Goal: Task Accomplishment & Management: Complete application form

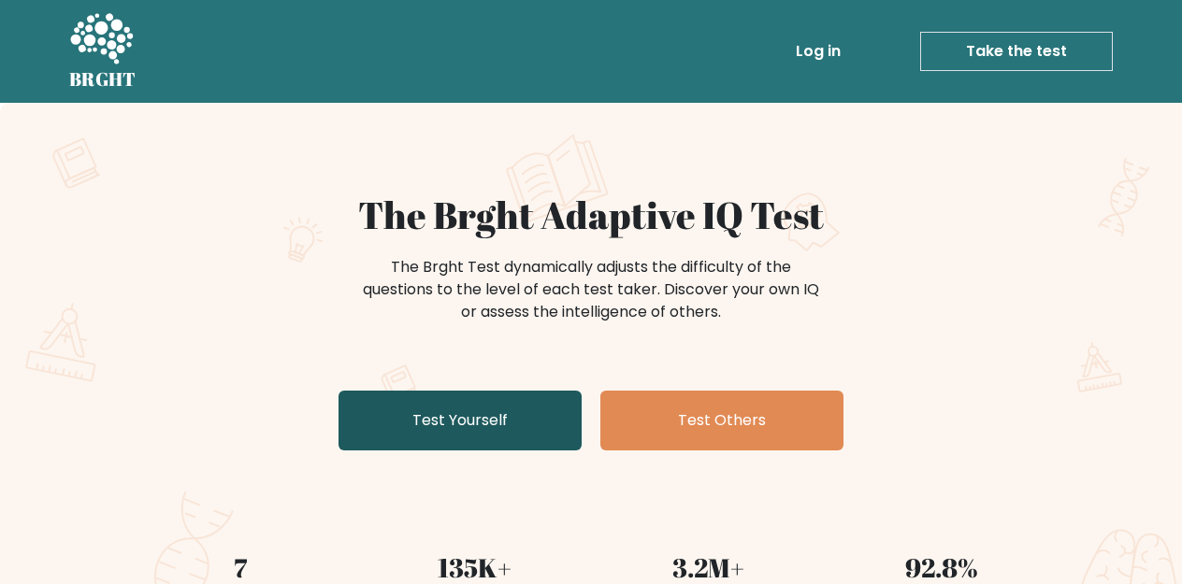
click at [477, 410] on link "Test Yourself" at bounding box center [459, 421] width 243 height 60
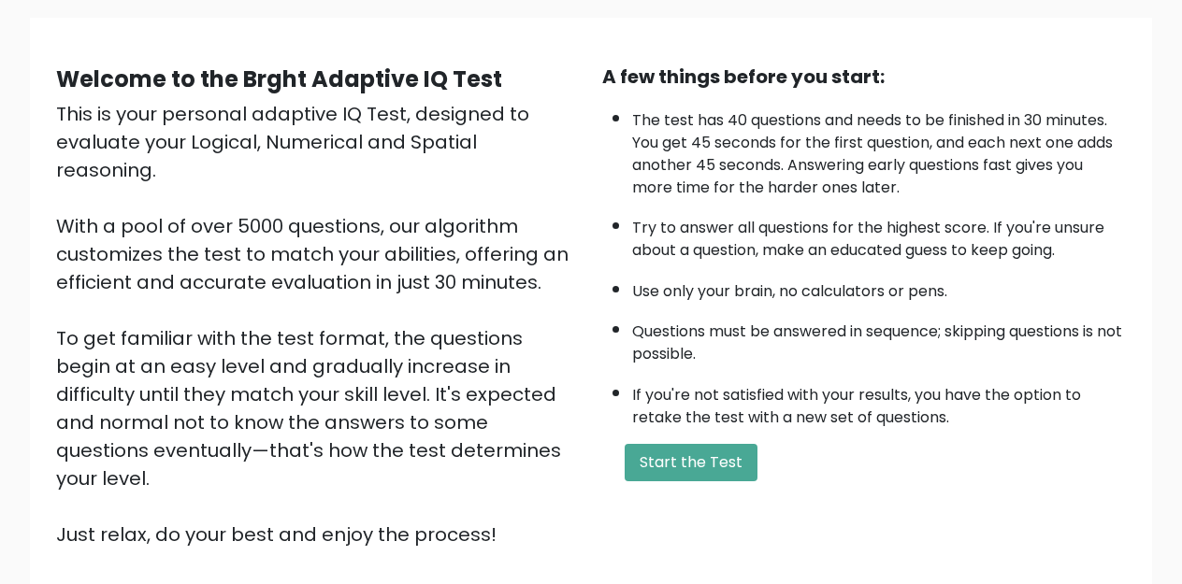
scroll to position [143, 0]
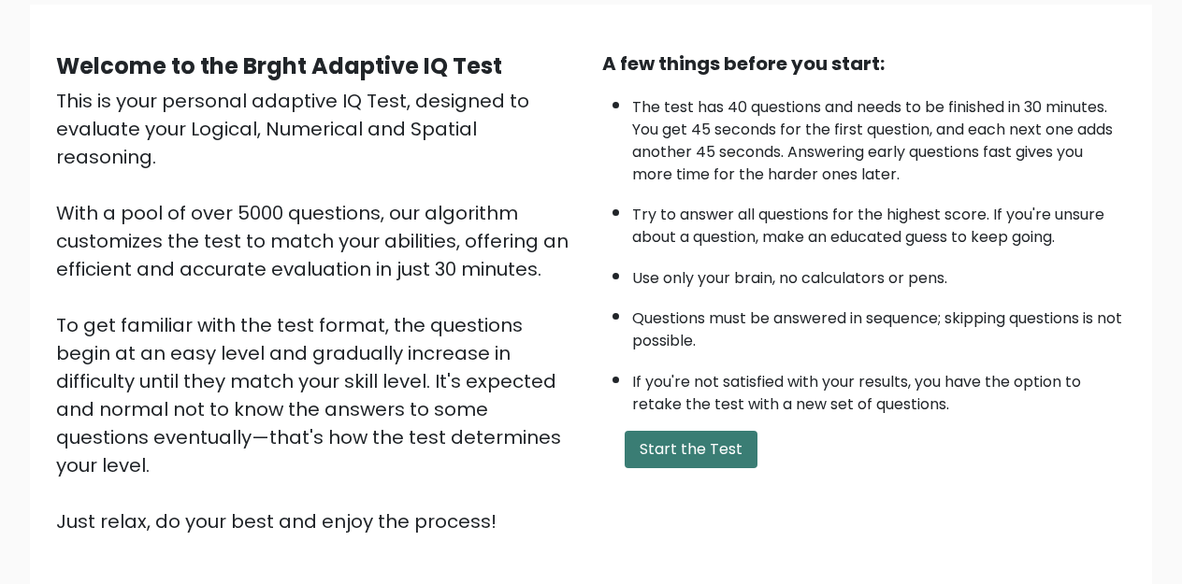
click at [666, 450] on button "Start the Test" at bounding box center [690, 449] width 133 height 37
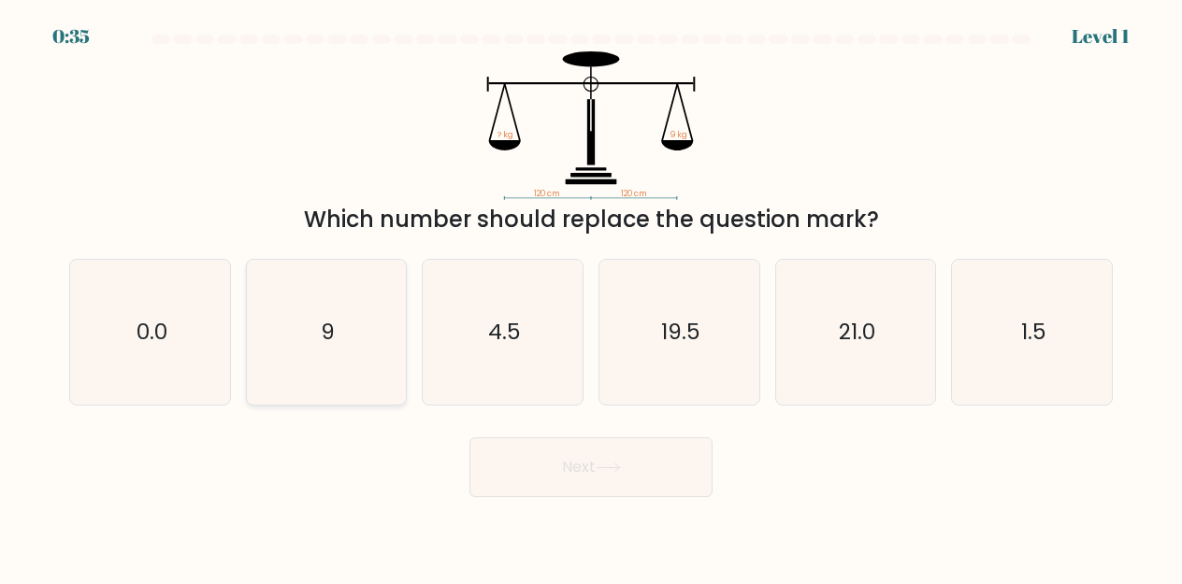
click at [359, 330] on icon "9" at bounding box center [326, 332] width 145 height 145
click at [591, 297] on input "b. 9" at bounding box center [591, 295] width 1 height 5
radio input "true"
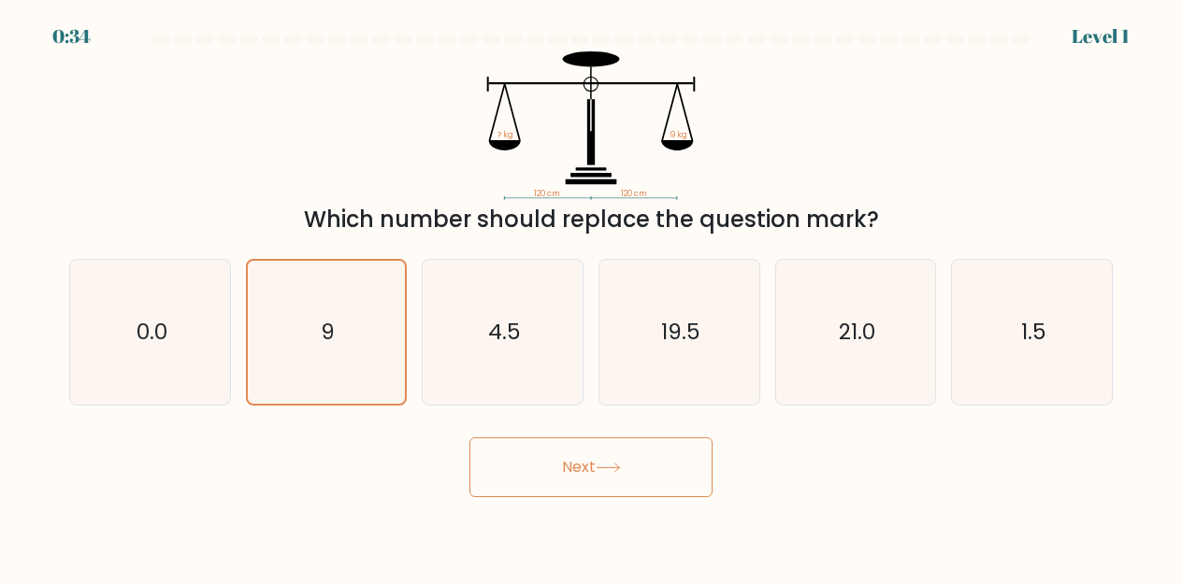
click at [530, 472] on button "Next" at bounding box center [590, 467] width 243 height 60
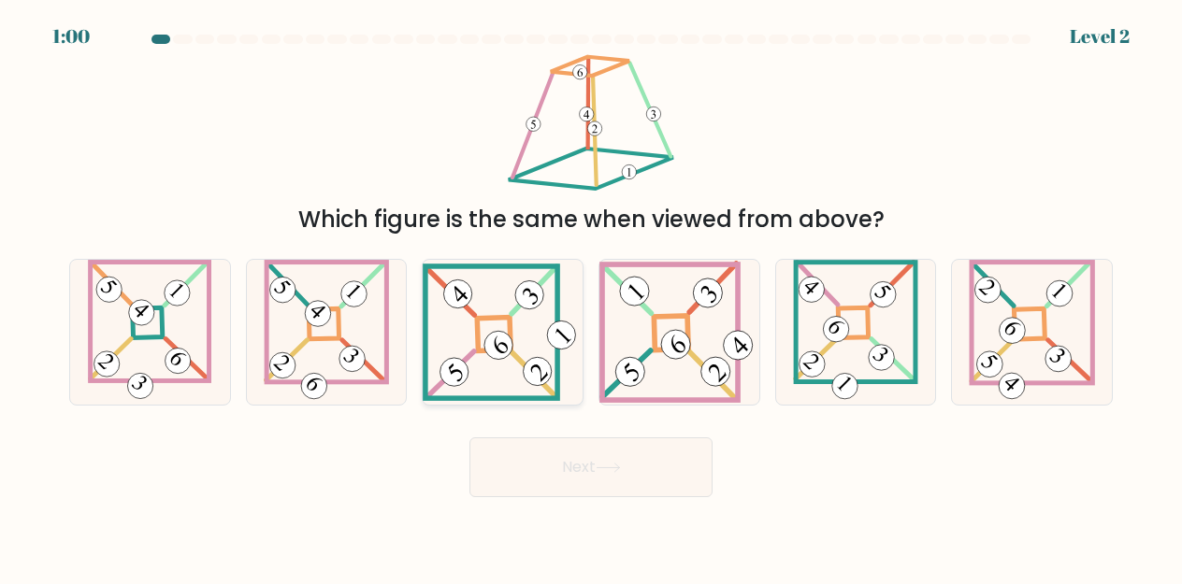
click at [490, 340] on 841 at bounding box center [499, 345] width 40 height 40
click at [591, 297] on input "c." at bounding box center [591, 295] width 1 height 5
radio input "true"
click at [587, 465] on button "Next" at bounding box center [590, 467] width 243 height 60
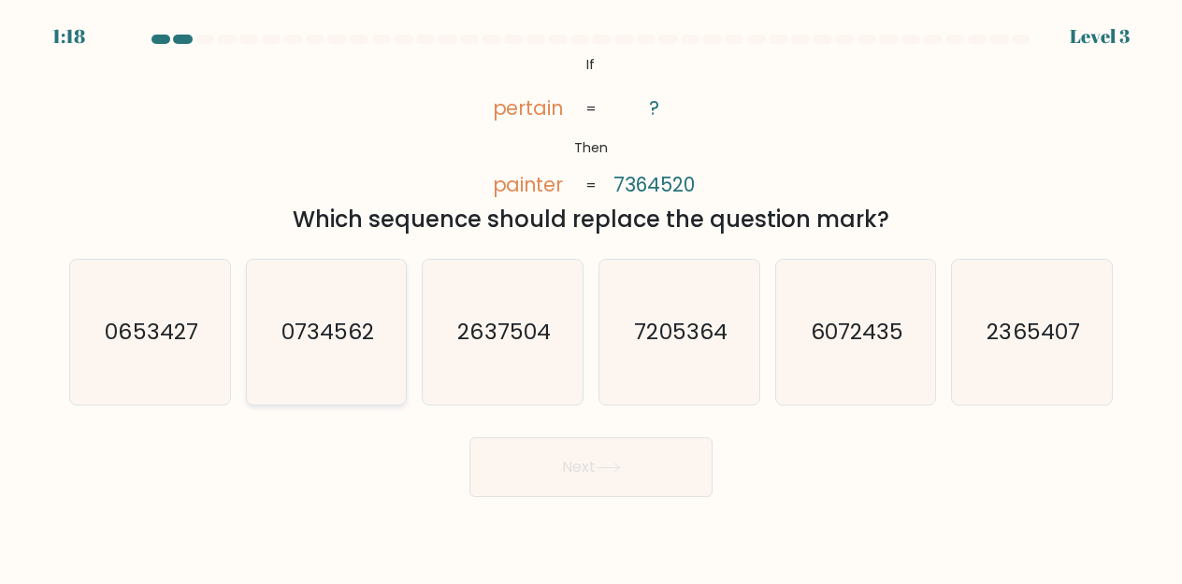
click at [350, 326] on text "0734562" at bounding box center [327, 332] width 93 height 30
click at [591, 297] on input "b. 0734562" at bounding box center [591, 295] width 1 height 5
radio input "true"
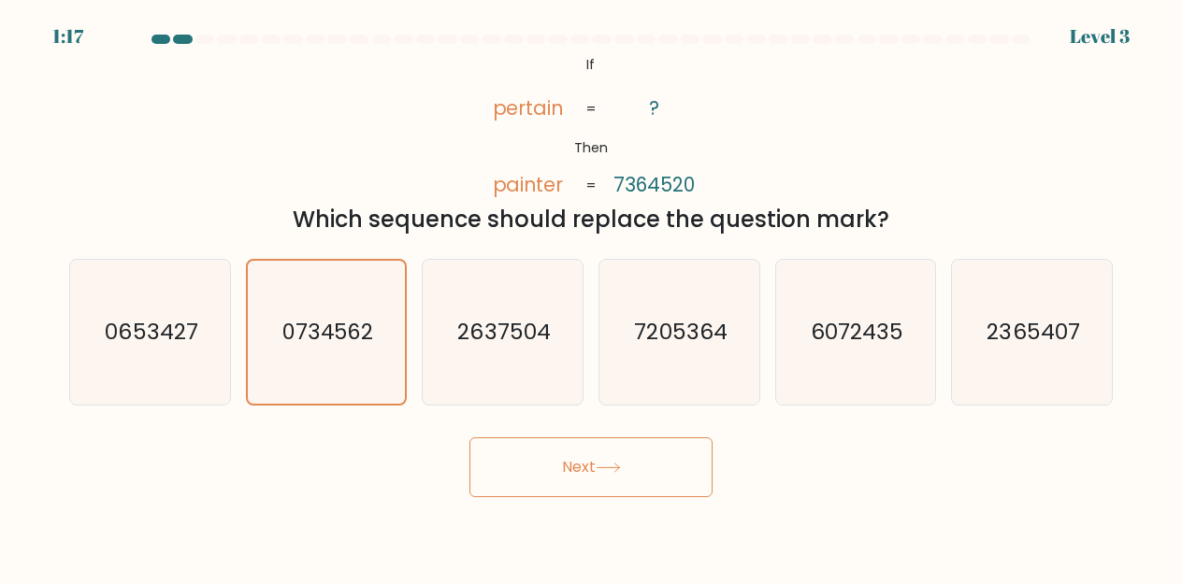
click at [540, 472] on button "Next" at bounding box center [590, 467] width 243 height 60
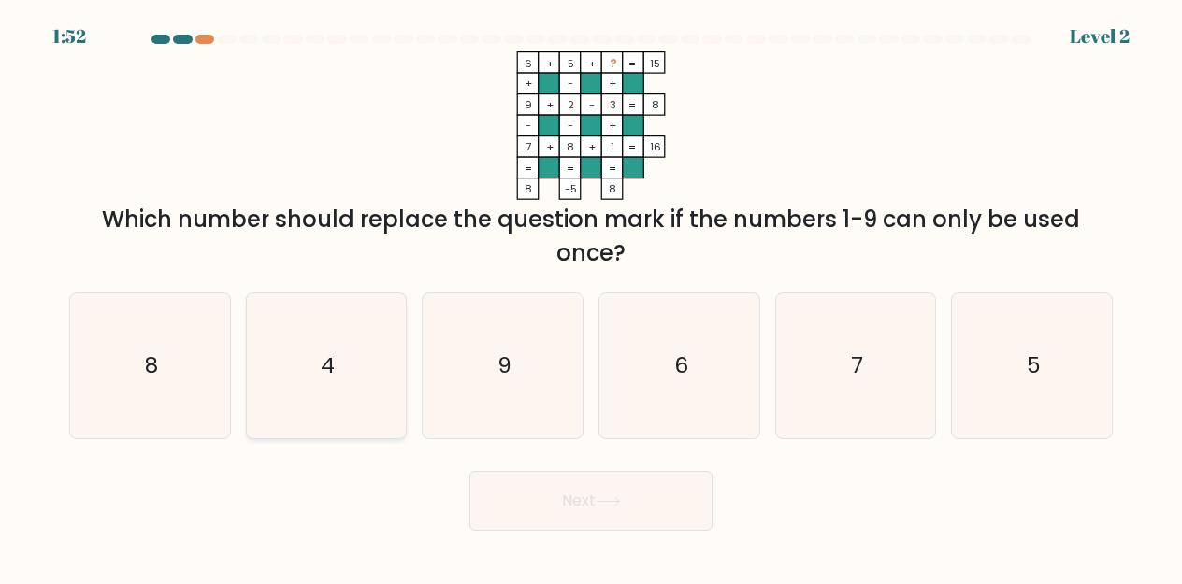
click at [363, 362] on icon "4" at bounding box center [326, 366] width 145 height 145
click at [591, 297] on input "b. 4" at bounding box center [591, 295] width 1 height 5
radio input "true"
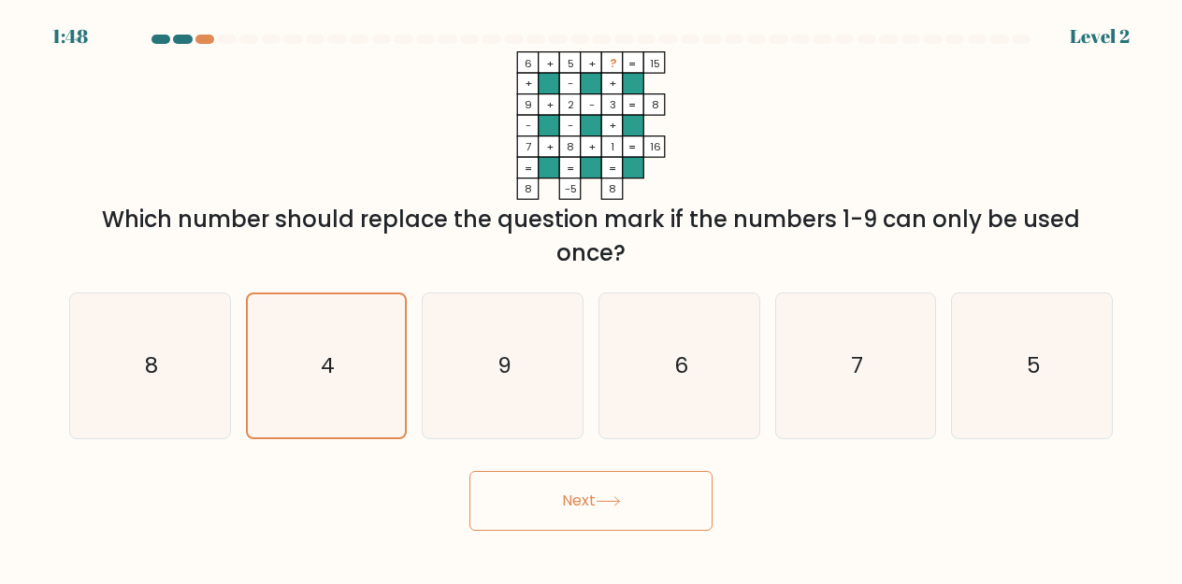
click at [557, 513] on button "Next" at bounding box center [590, 501] width 243 height 60
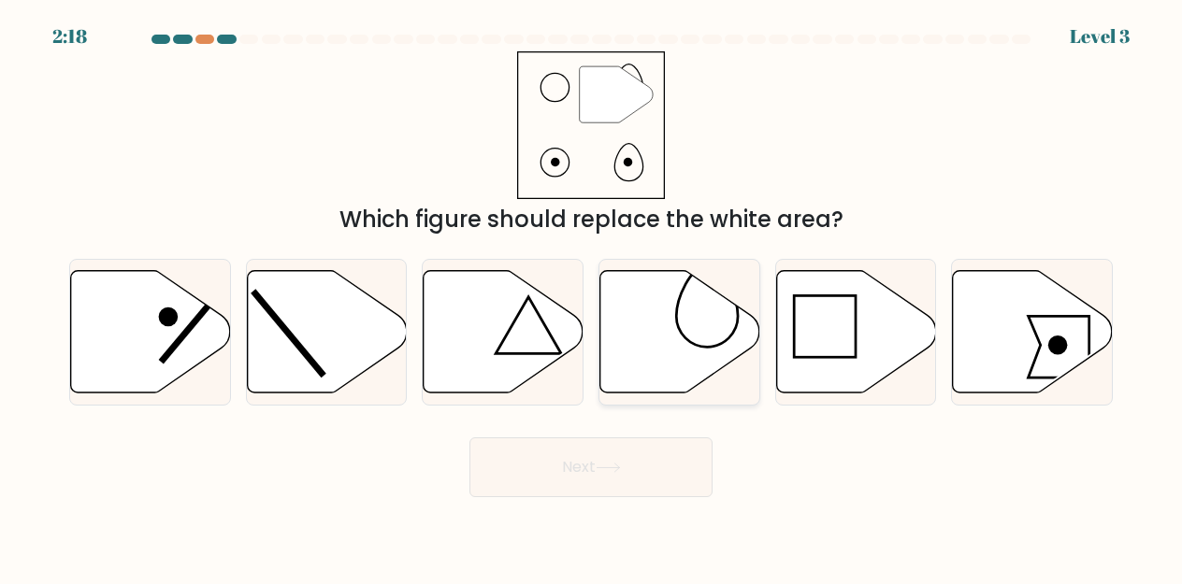
click at [656, 335] on icon at bounding box center [680, 331] width 160 height 122
click at [592, 297] on input "d." at bounding box center [591, 295] width 1 height 5
radio input "true"
click at [610, 461] on button "Next" at bounding box center [590, 467] width 243 height 60
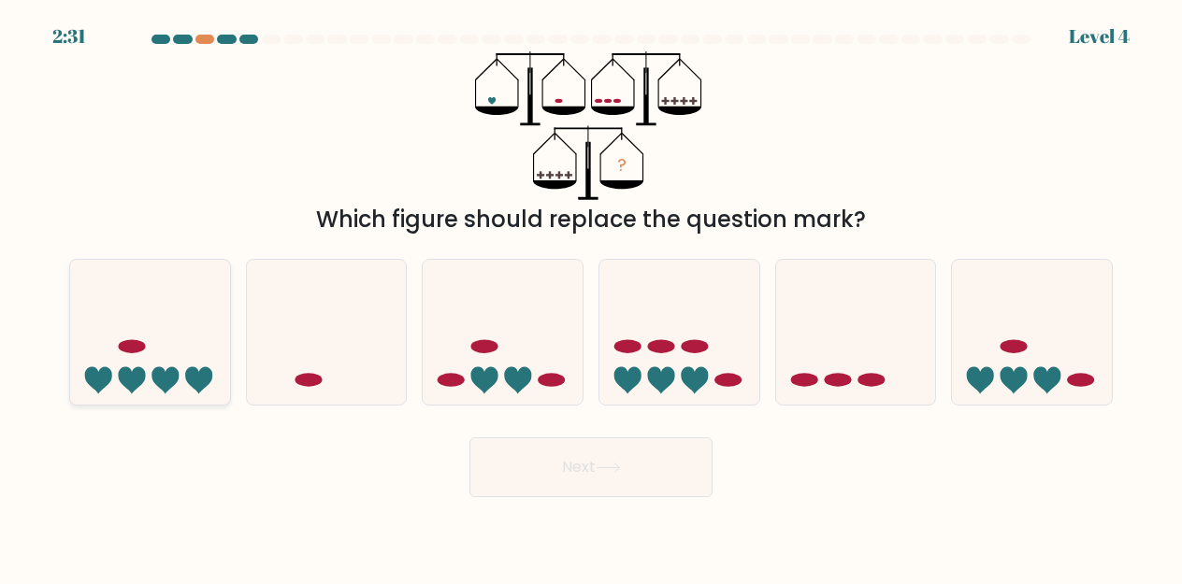
click at [183, 311] on icon at bounding box center [150, 332] width 160 height 132
click at [591, 297] on input "a." at bounding box center [591, 295] width 1 height 5
radio input "true"
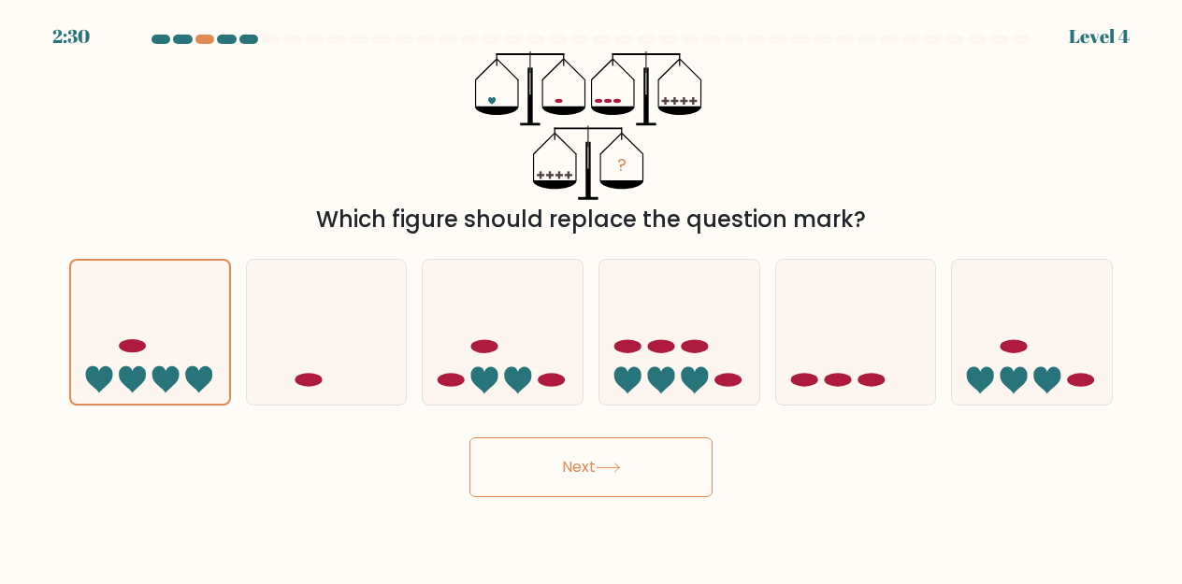
click at [549, 468] on button "Next" at bounding box center [590, 467] width 243 height 60
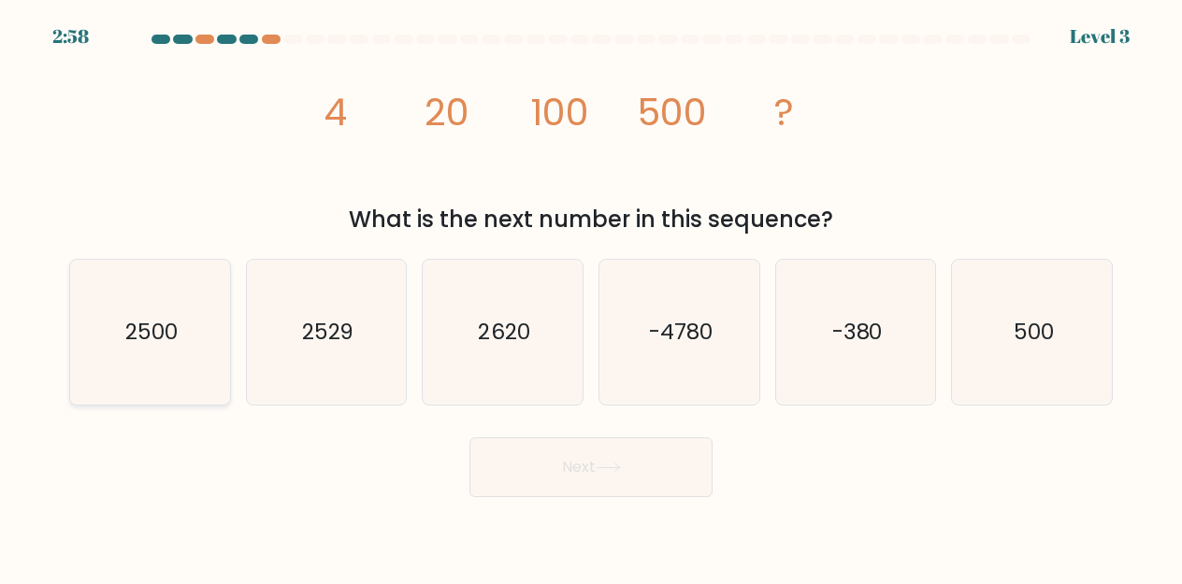
click at [179, 331] on icon "2500" at bounding box center [150, 332] width 145 height 145
click at [591, 297] on input "a. 2500" at bounding box center [591, 295] width 1 height 5
radio input "true"
click at [588, 466] on button "Next" at bounding box center [590, 467] width 243 height 60
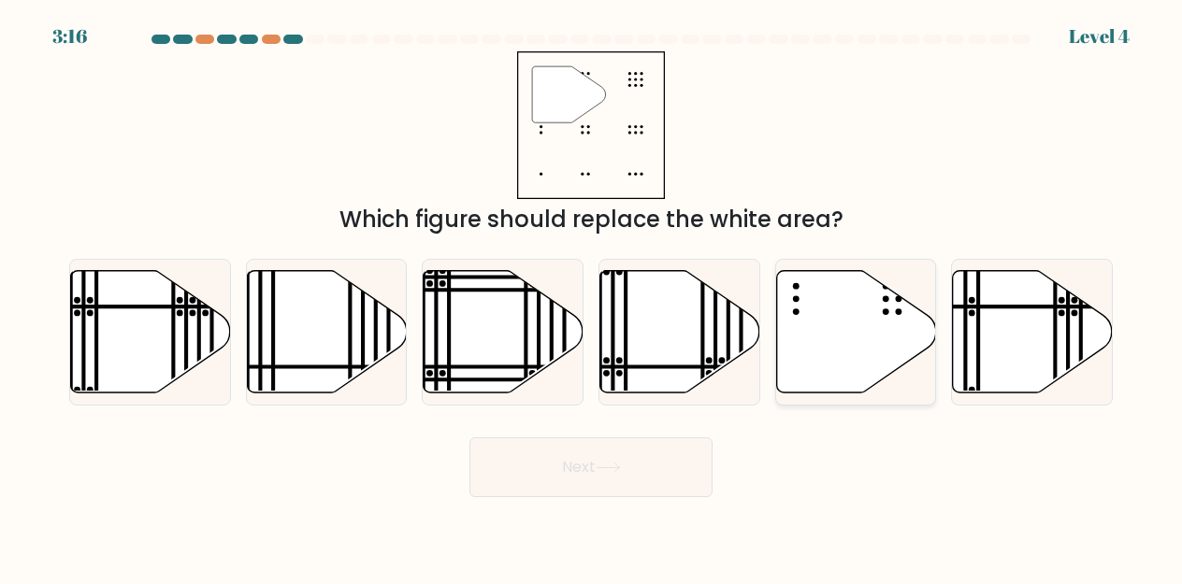
click at [820, 321] on icon at bounding box center [856, 331] width 160 height 122
click at [592, 297] on input "e." at bounding box center [591, 295] width 1 height 5
radio input "true"
click at [636, 464] on button "Next" at bounding box center [590, 467] width 243 height 60
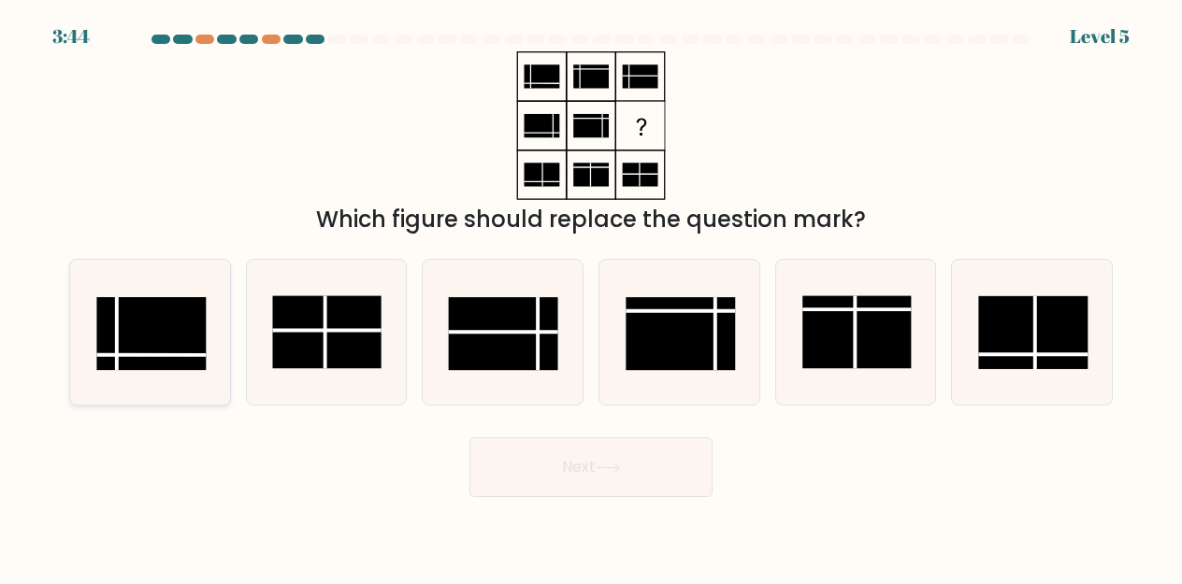
click at [159, 347] on rect at bounding box center [150, 333] width 109 height 73
click at [591, 297] on input "a." at bounding box center [591, 295] width 1 height 5
radio input "true"
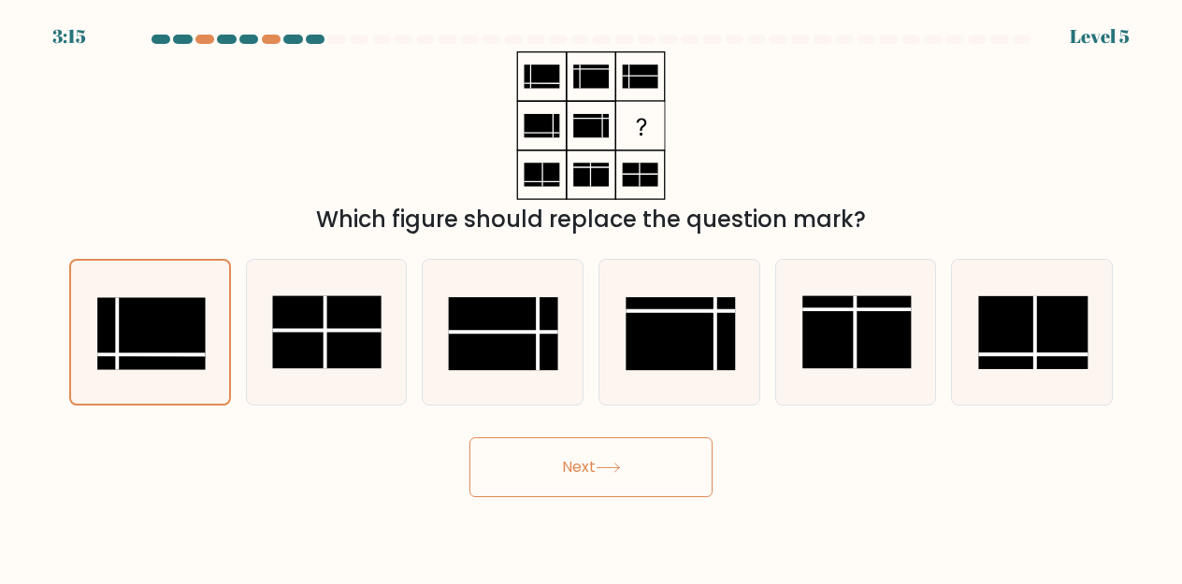
click at [601, 466] on icon at bounding box center [607, 468] width 25 height 10
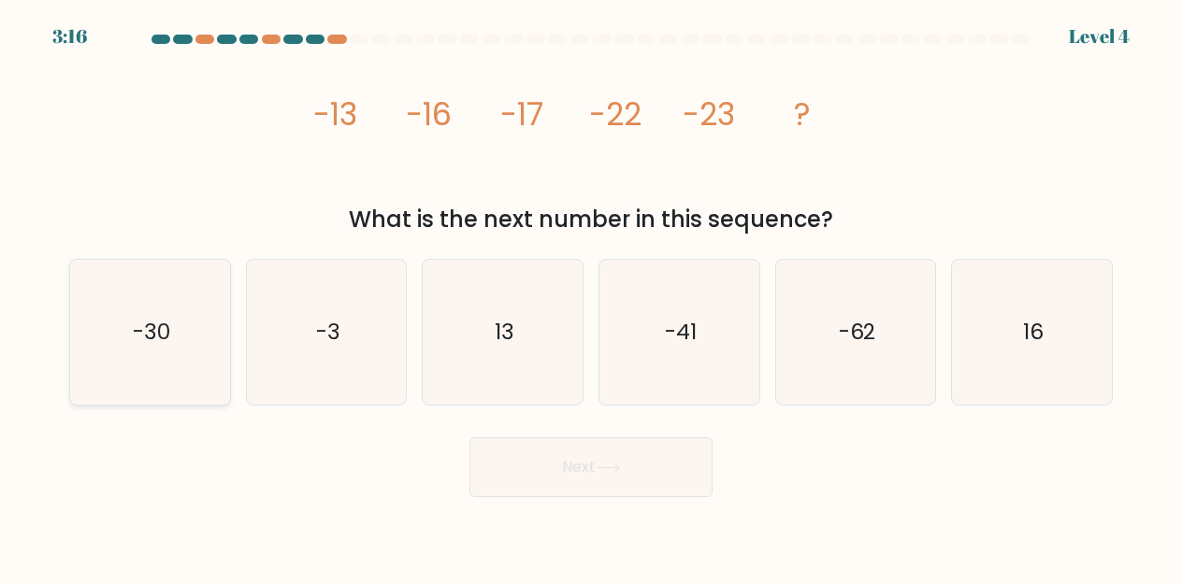
click at [172, 321] on icon "-30" at bounding box center [150, 332] width 145 height 145
click at [591, 297] on input "a. -30" at bounding box center [591, 295] width 1 height 5
radio input "true"
click at [611, 447] on button "Next" at bounding box center [590, 467] width 243 height 60
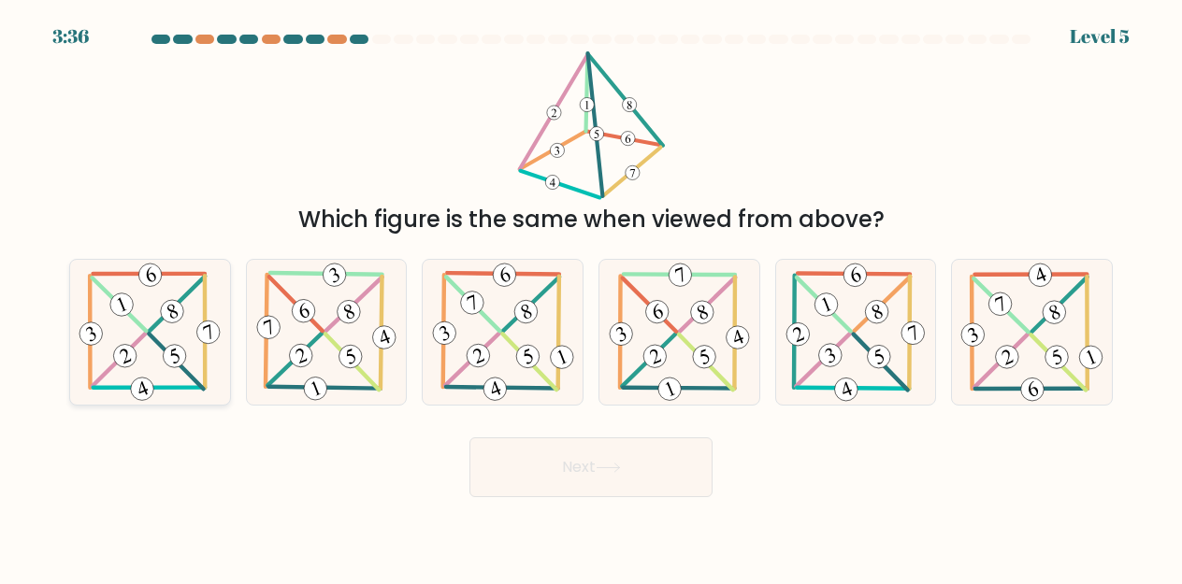
click at [153, 338] on 600 at bounding box center [177, 361] width 54 height 55
click at [591, 297] on input "a." at bounding box center [591, 295] width 1 height 5
radio input "true"
click at [556, 475] on button "Next" at bounding box center [590, 467] width 243 height 60
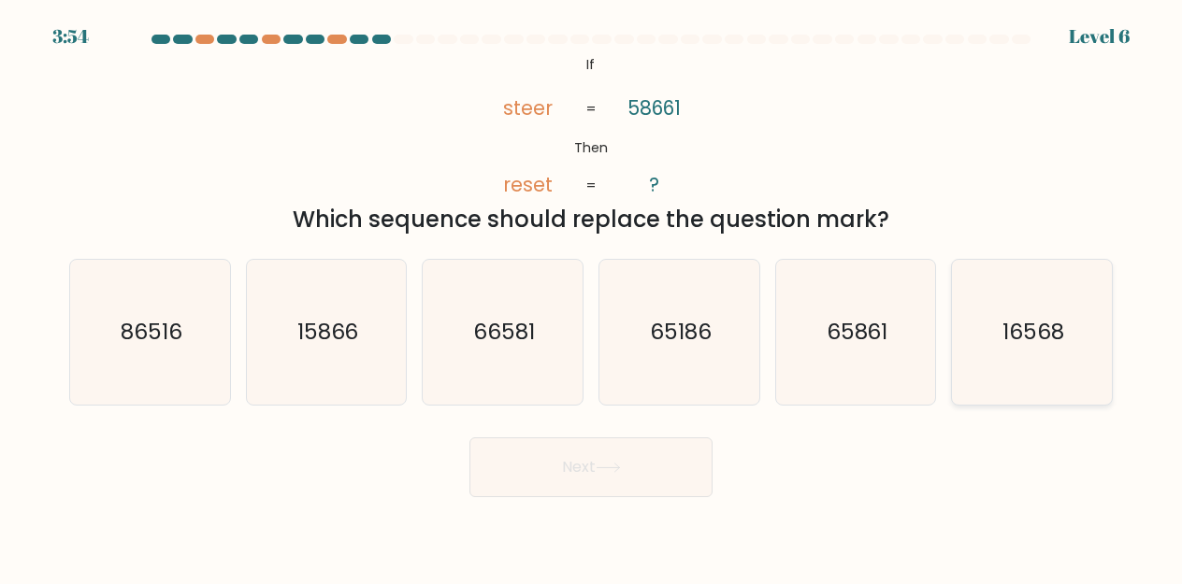
click at [1037, 326] on text "16568" at bounding box center [1033, 332] width 62 height 30
click at [592, 297] on input "f. 16568" at bounding box center [591, 295] width 1 height 5
radio input "true"
click at [624, 460] on button "Next" at bounding box center [590, 467] width 243 height 60
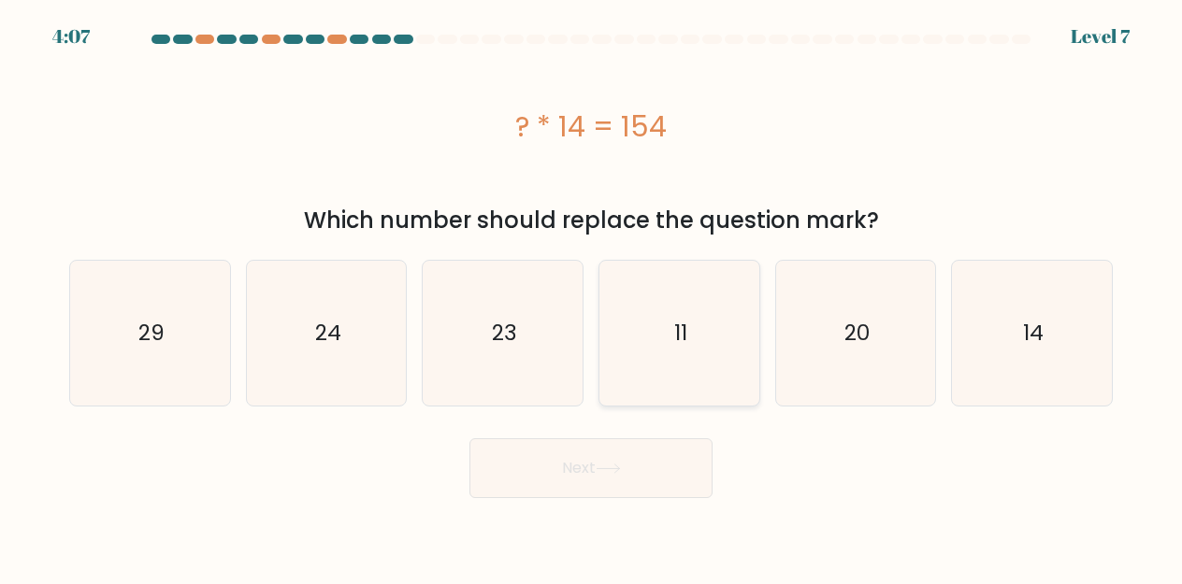
click at [658, 337] on icon "11" at bounding box center [679, 333] width 145 height 145
click at [592, 297] on input "d. 11" at bounding box center [591, 295] width 1 height 5
radio input "true"
click at [580, 480] on button "Next" at bounding box center [590, 468] width 243 height 60
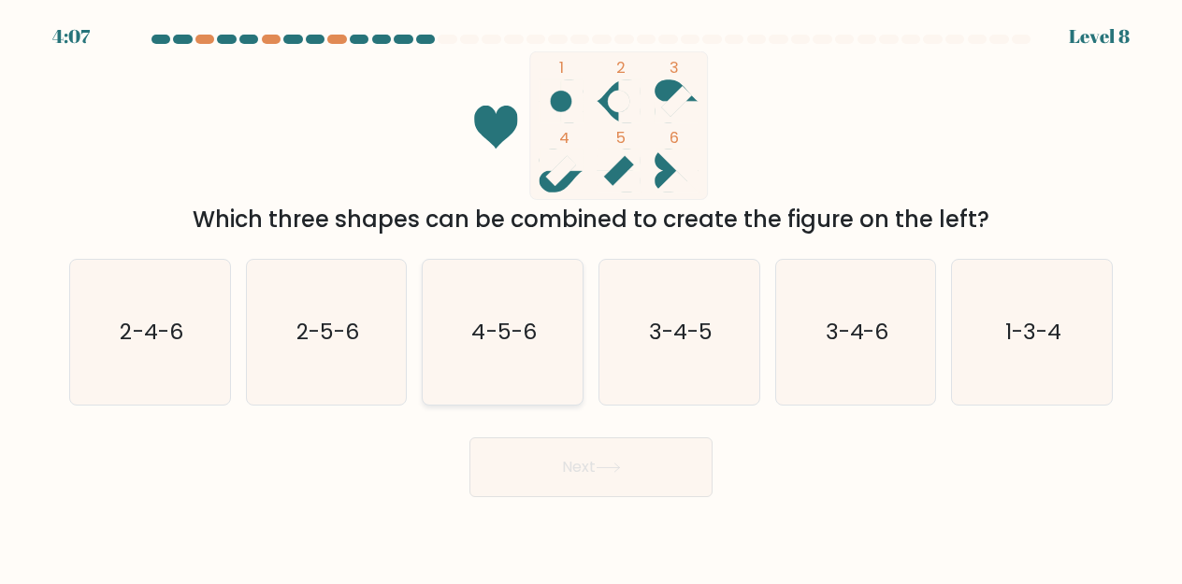
click at [472, 345] on text "4-5-6" at bounding box center [504, 332] width 65 height 30
click at [591, 297] on input "c. 4-5-6" at bounding box center [591, 295] width 1 height 5
radio input "true"
click at [674, 346] on text "3-4-5" at bounding box center [681, 332] width 64 height 30
click at [592, 297] on input "d. 3-4-5" at bounding box center [591, 295] width 1 height 5
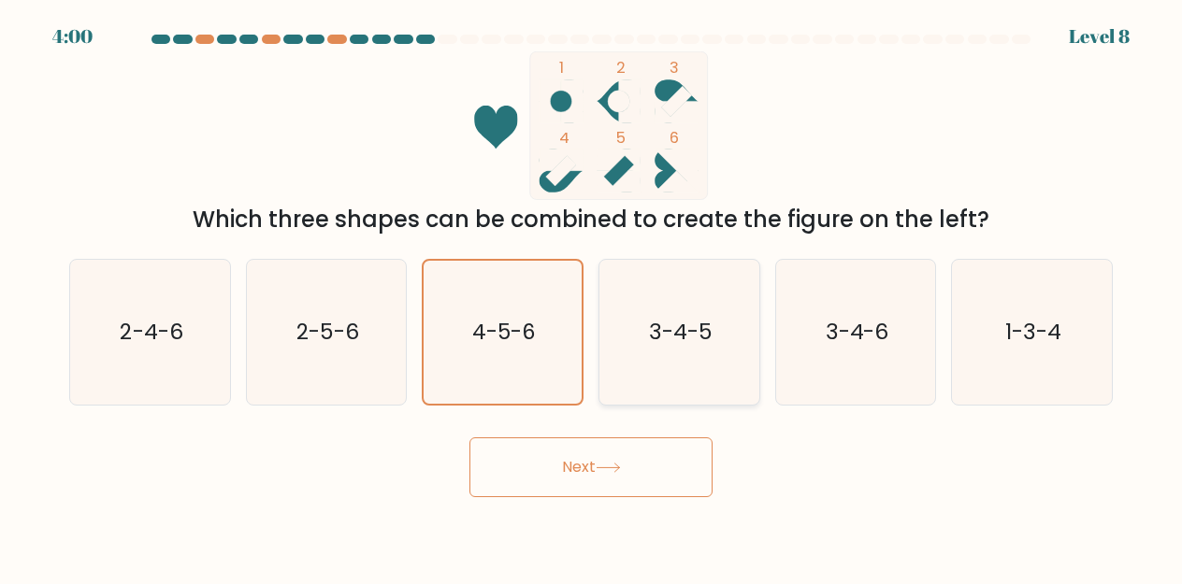
radio input "true"
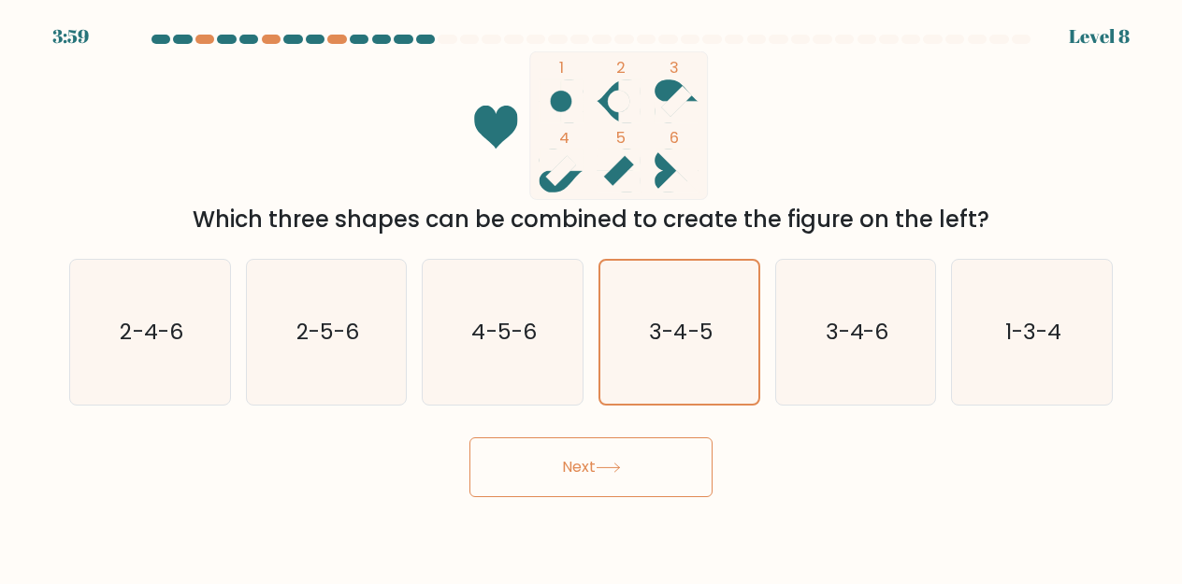
click at [606, 479] on button "Next" at bounding box center [590, 467] width 243 height 60
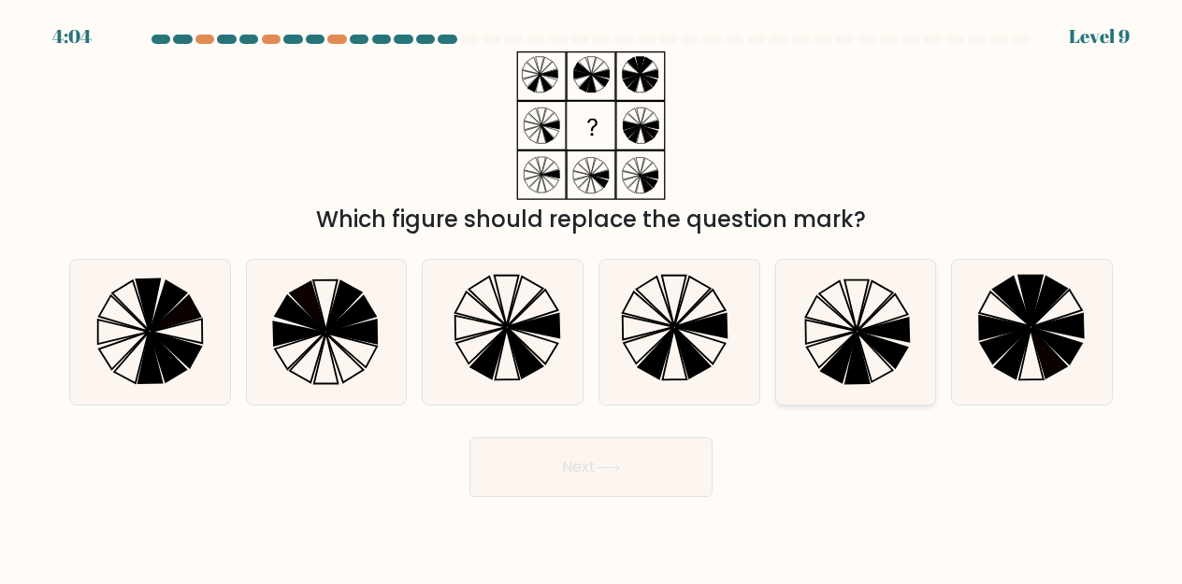
click at [830, 327] on icon at bounding box center [855, 332] width 145 height 145
click at [592, 297] on input "e." at bounding box center [591, 295] width 1 height 5
radio input "true"
click at [368, 323] on icon at bounding box center [351, 332] width 51 height 24
click at [591, 297] on input "b." at bounding box center [591, 295] width 1 height 5
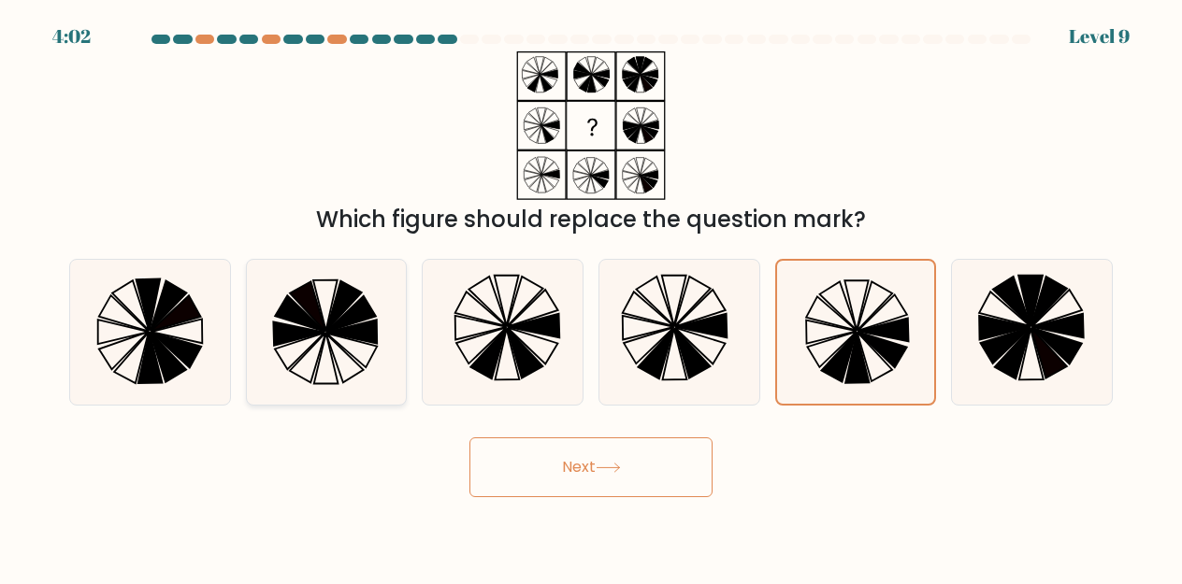
radio input "true"
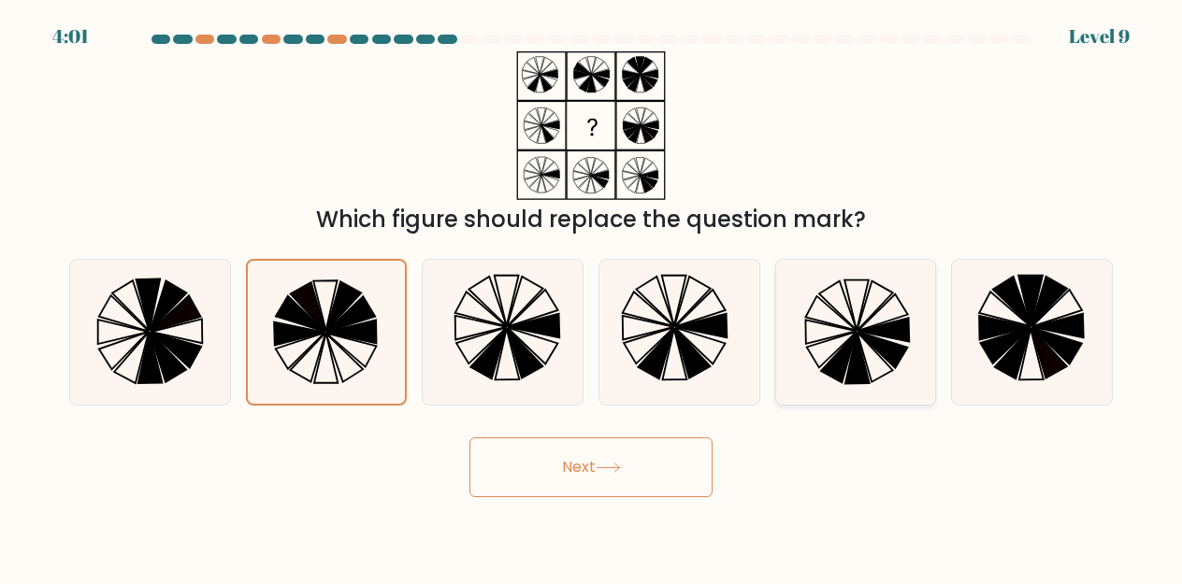
click at [811, 331] on icon at bounding box center [855, 332] width 145 height 145
click at [592, 297] on input "e." at bounding box center [591, 295] width 1 height 5
radio input "true"
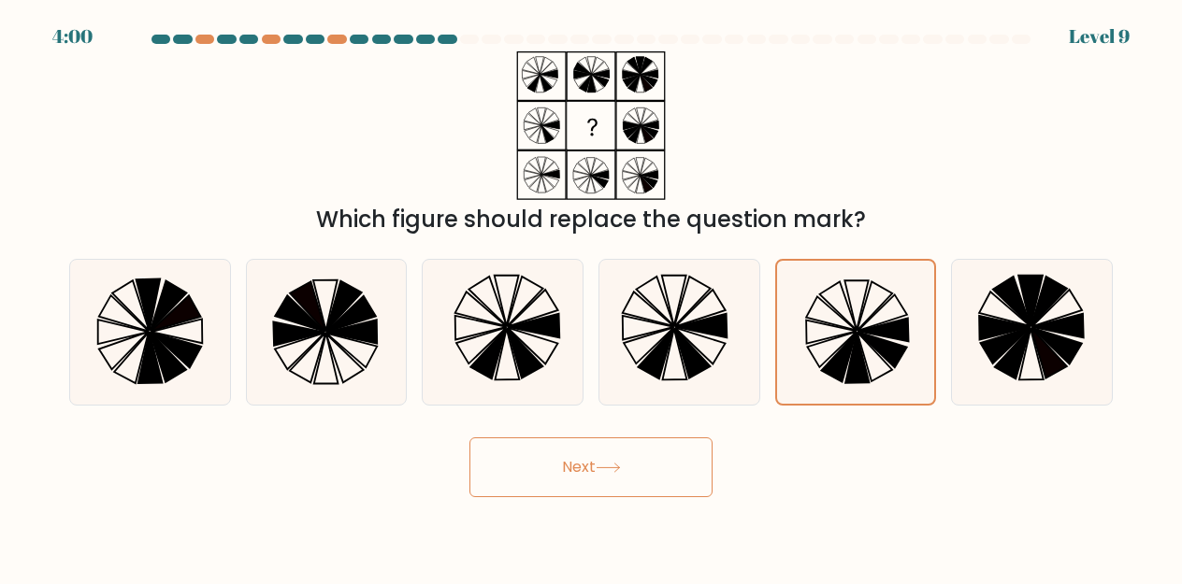
click at [631, 469] on button "Next" at bounding box center [590, 467] width 243 height 60
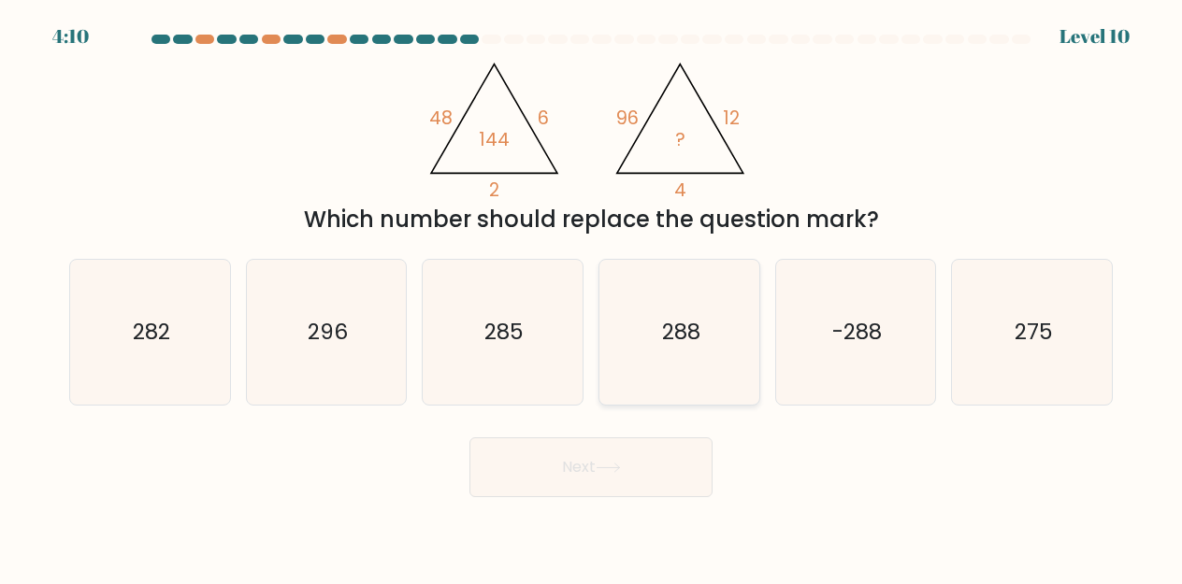
click at [721, 300] on icon "288" at bounding box center [679, 332] width 145 height 145
click at [592, 297] on input "d. 288" at bounding box center [591, 295] width 1 height 5
radio input "true"
click at [562, 456] on button "Next" at bounding box center [590, 467] width 243 height 60
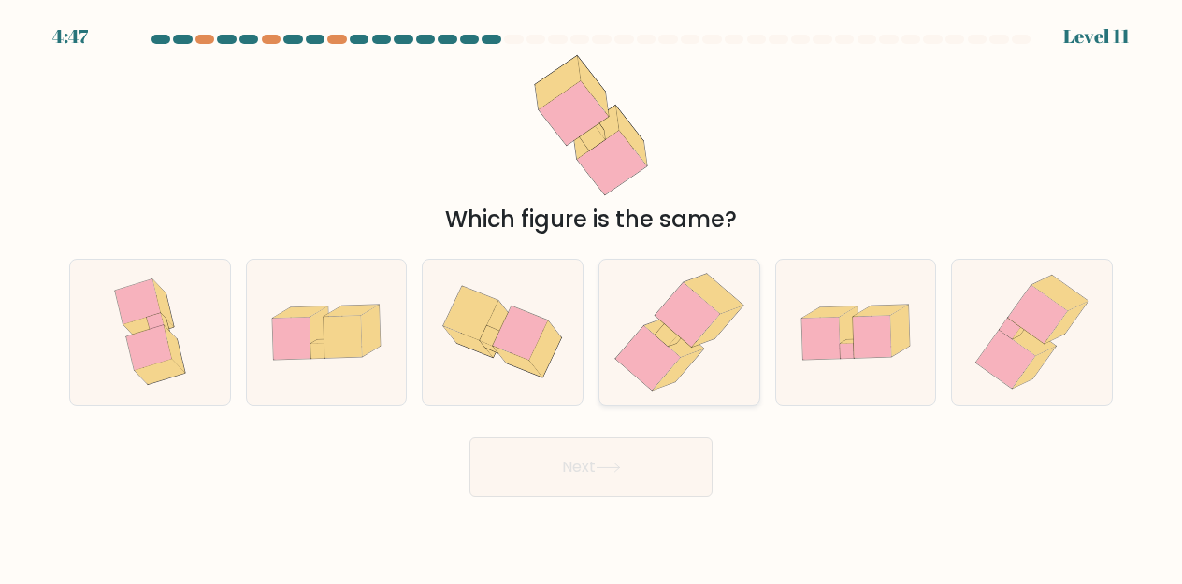
click at [682, 339] on icon at bounding box center [686, 314] width 65 height 65
click at [592, 297] on input "d." at bounding box center [591, 295] width 1 height 5
radio input "true"
click at [606, 455] on button "Next" at bounding box center [590, 467] width 243 height 60
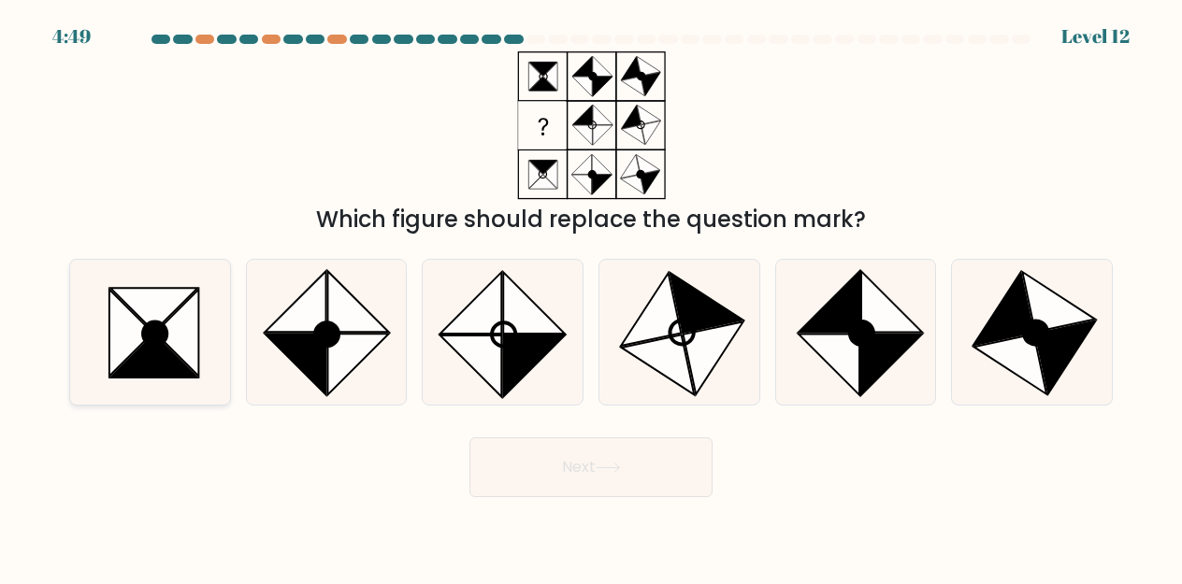
click at [181, 328] on icon at bounding box center [176, 333] width 43 height 87
click at [591, 297] on input "a." at bounding box center [591, 295] width 1 height 5
radio input "true"
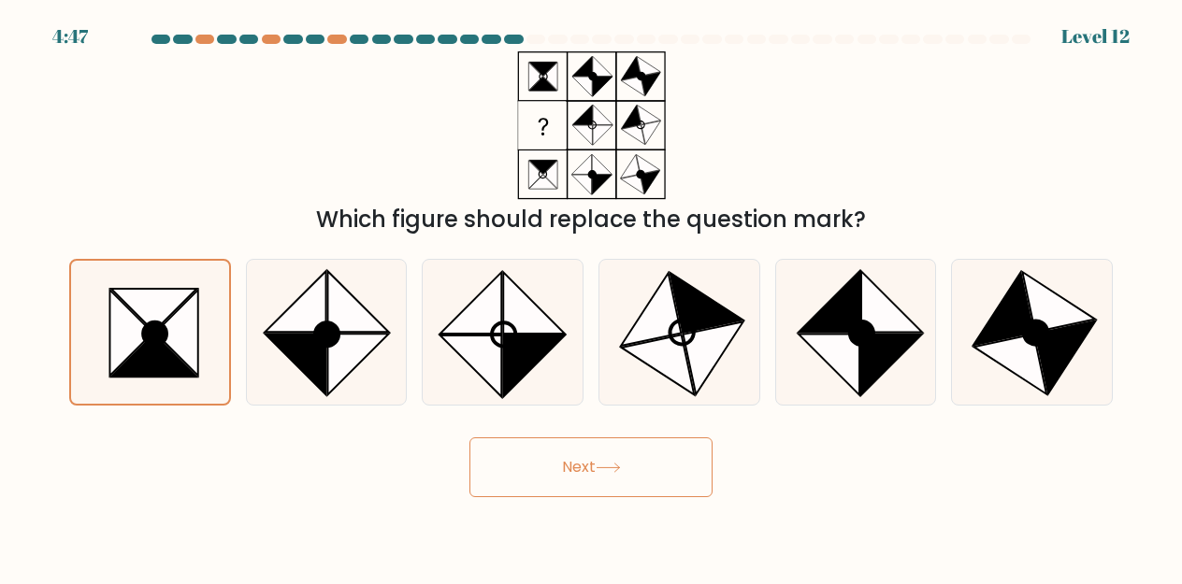
click at [615, 455] on button "Next" at bounding box center [590, 467] width 243 height 60
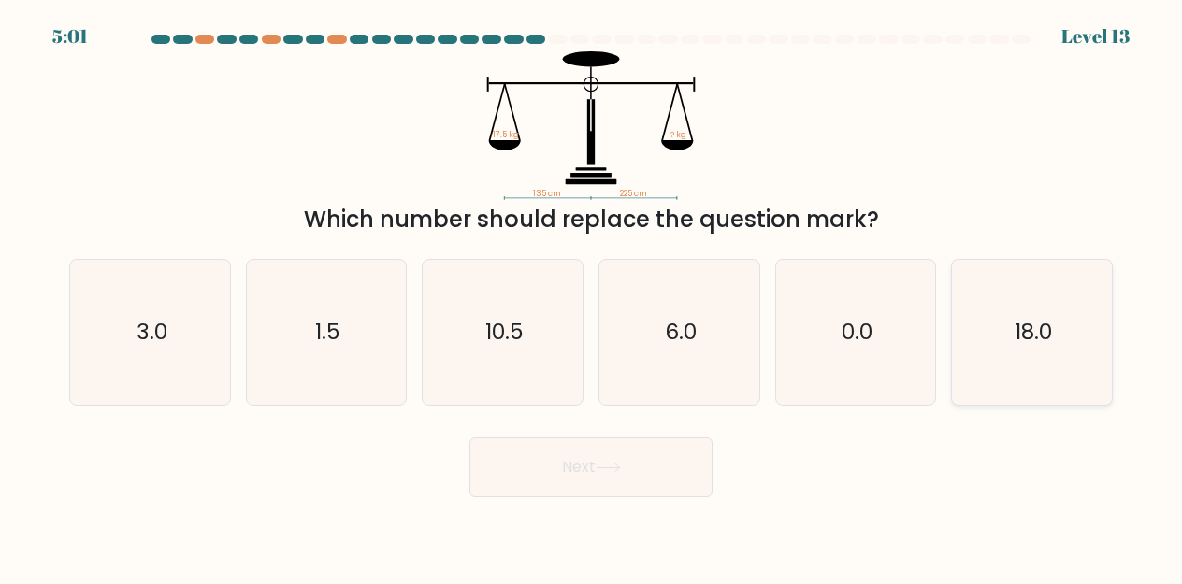
click at [1017, 349] on icon "18.0" at bounding box center [1031, 332] width 145 height 145
click at [592, 297] on input "f. 18.0" at bounding box center [591, 295] width 1 height 5
radio input "true"
click at [651, 483] on button "Next" at bounding box center [590, 467] width 243 height 60
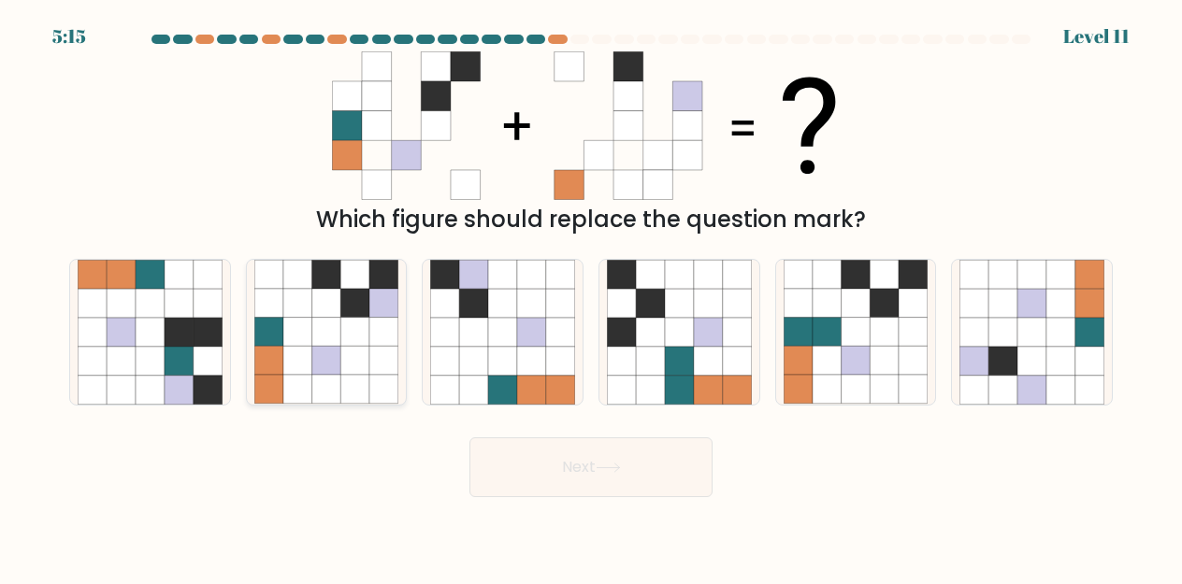
click at [347, 350] on icon at bounding box center [354, 361] width 29 height 29
click at [591, 297] on input "b." at bounding box center [591, 295] width 1 height 5
radio input "true"
click at [531, 490] on button "Next" at bounding box center [590, 467] width 243 height 60
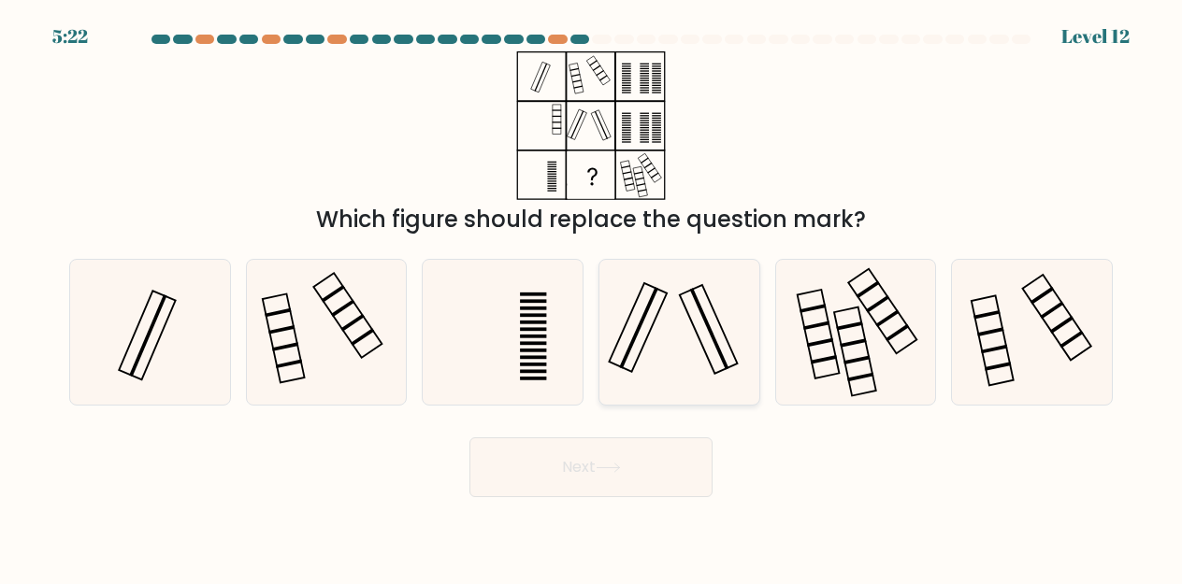
click at [701, 323] on icon at bounding box center [679, 332] width 145 height 145
click at [592, 297] on input "d." at bounding box center [591, 295] width 1 height 5
radio input "true"
click at [544, 454] on button "Next" at bounding box center [590, 467] width 243 height 60
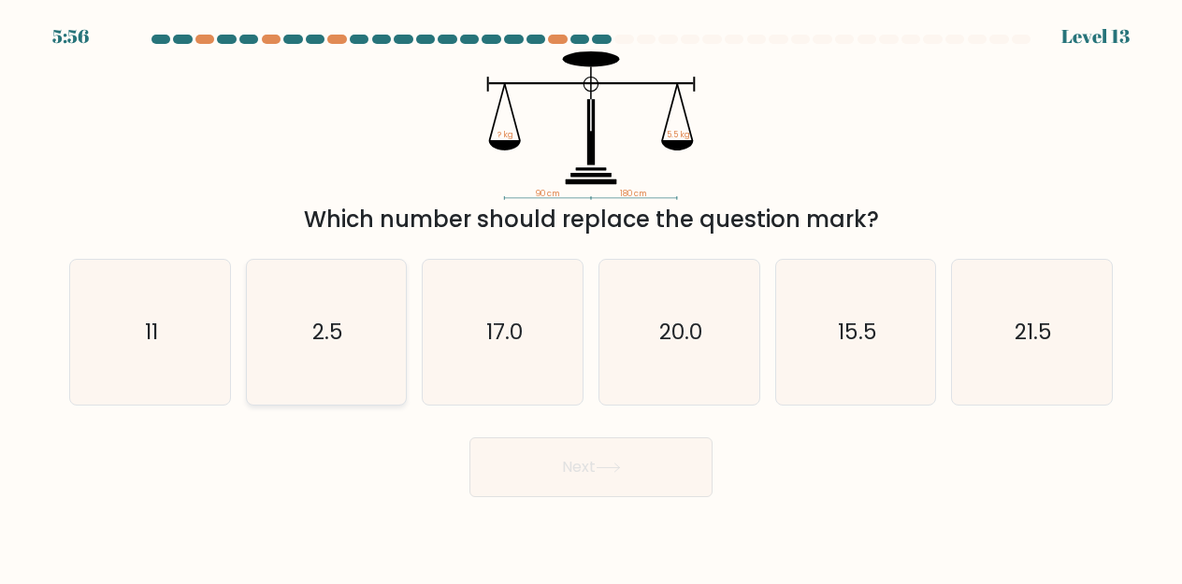
click at [360, 294] on icon "2.5" at bounding box center [326, 332] width 145 height 145
click at [591, 294] on input "b. 2.5" at bounding box center [591, 295] width 1 height 5
radio input "true"
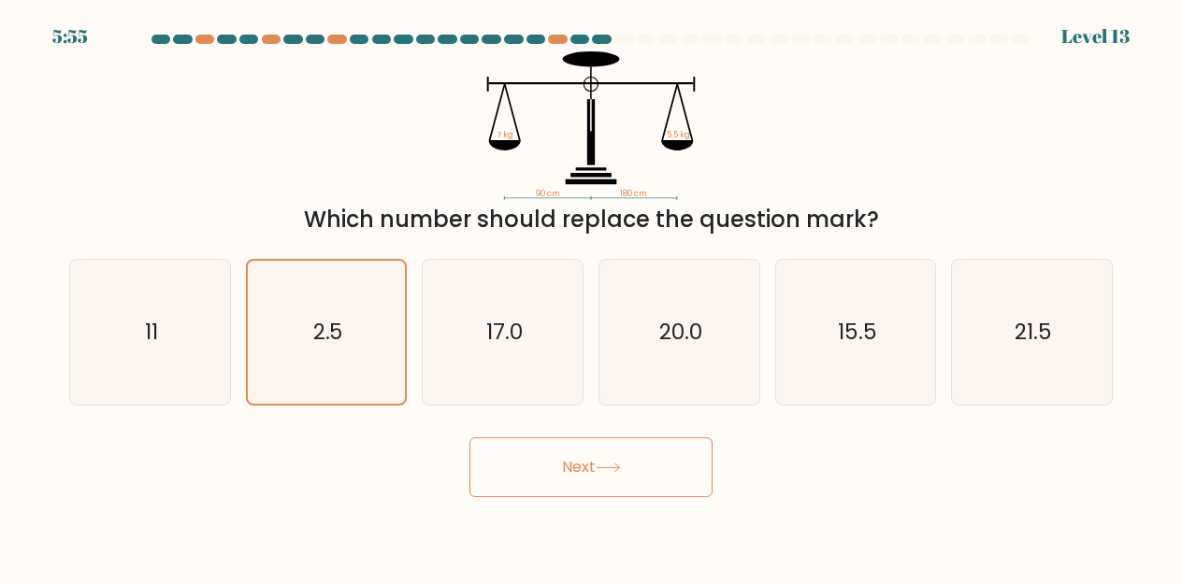
click at [577, 473] on button "Next" at bounding box center [590, 467] width 243 height 60
click at [617, 464] on icon at bounding box center [607, 468] width 25 height 10
click at [351, 340] on icon "2.5" at bounding box center [326, 332] width 143 height 143
click at [591, 297] on input "b. 2.5" at bounding box center [591, 295] width 1 height 5
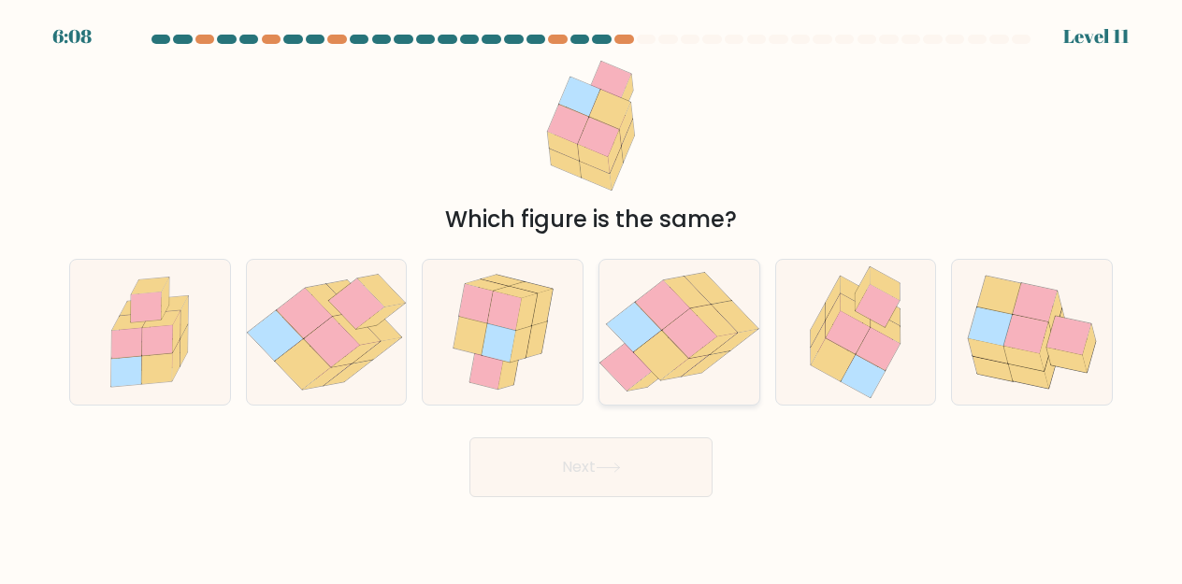
click at [675, 341] on icon at bounding box center [689, 334] width 54 height 50
click at [592, 297] on input "d." at bounding box center [591, 295] width 1 height 5
radio input "true"
click at [607, 466] on icon at bounding box center [607, 468] width 25 height 10
click at [545, 343] on icon at bounding box center [503, 332] width 122 height 145
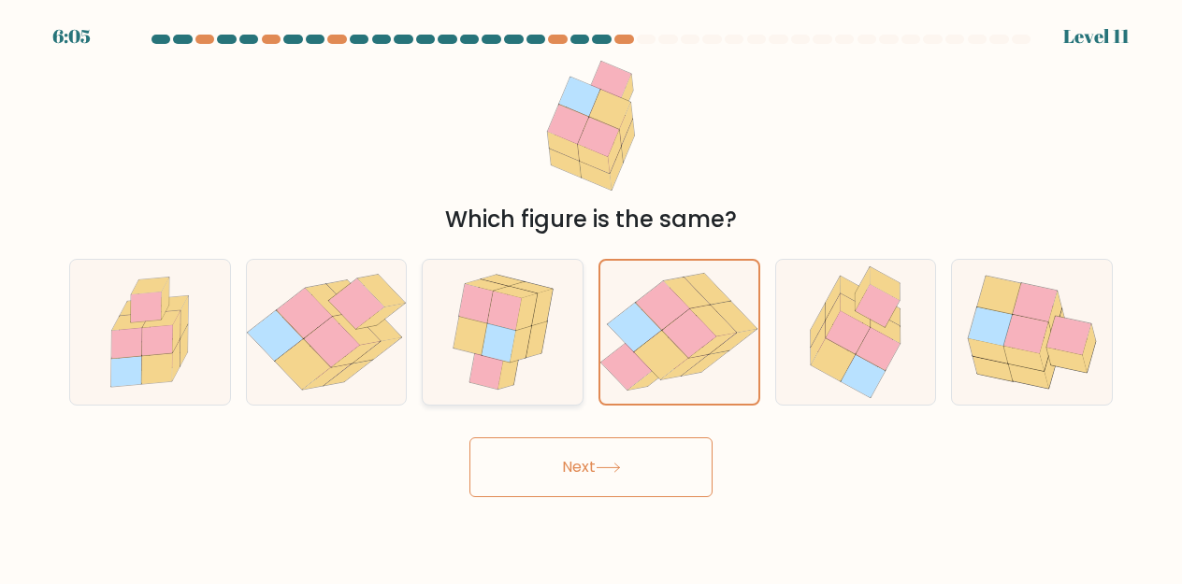
click at [591, 297] on input "c." at bounding box center [591, 295] width 1 height 5
radio input "true"
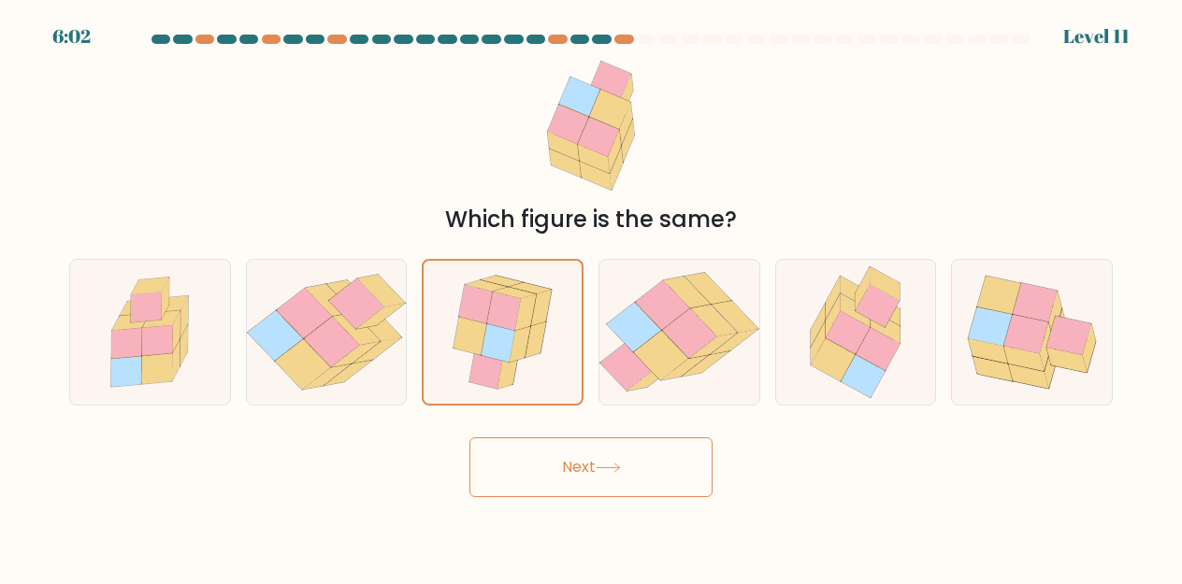
click at [581, 458] on button "Next" at bounding box center [590, 467] width 243 height 60
click at [573, 476] on button "Next" at bounding box center [590, 467] width 243 height 60
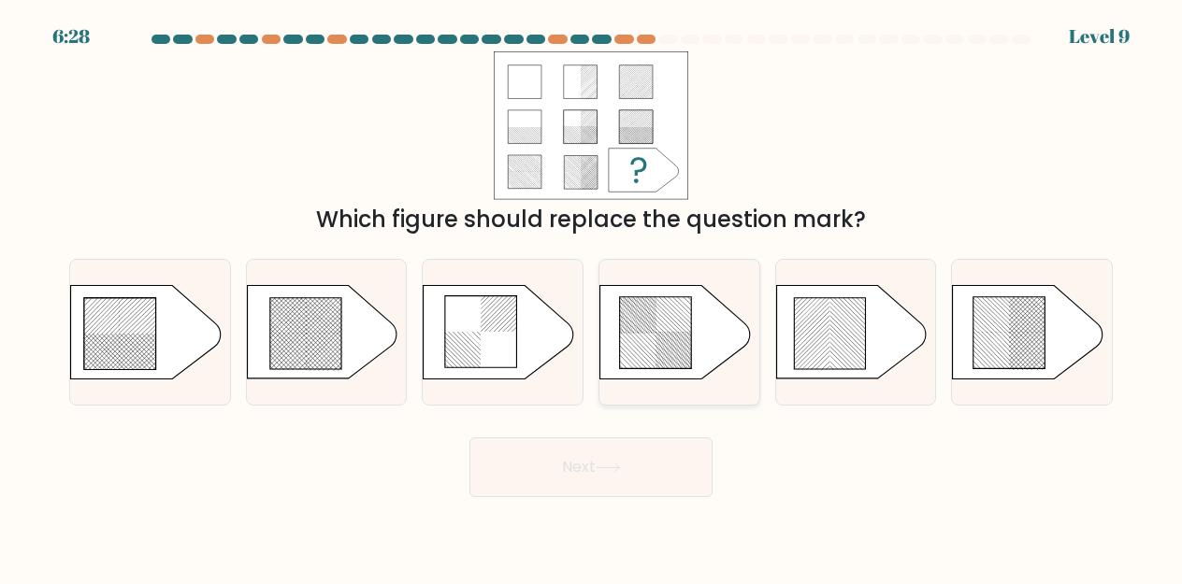
click at [666, 328] on icon at bounding box center [655, 332] width 71 height 71
click at [592, 297] on input "d." at bounding box center [591, 295] width 1 height 5
radio input "true"
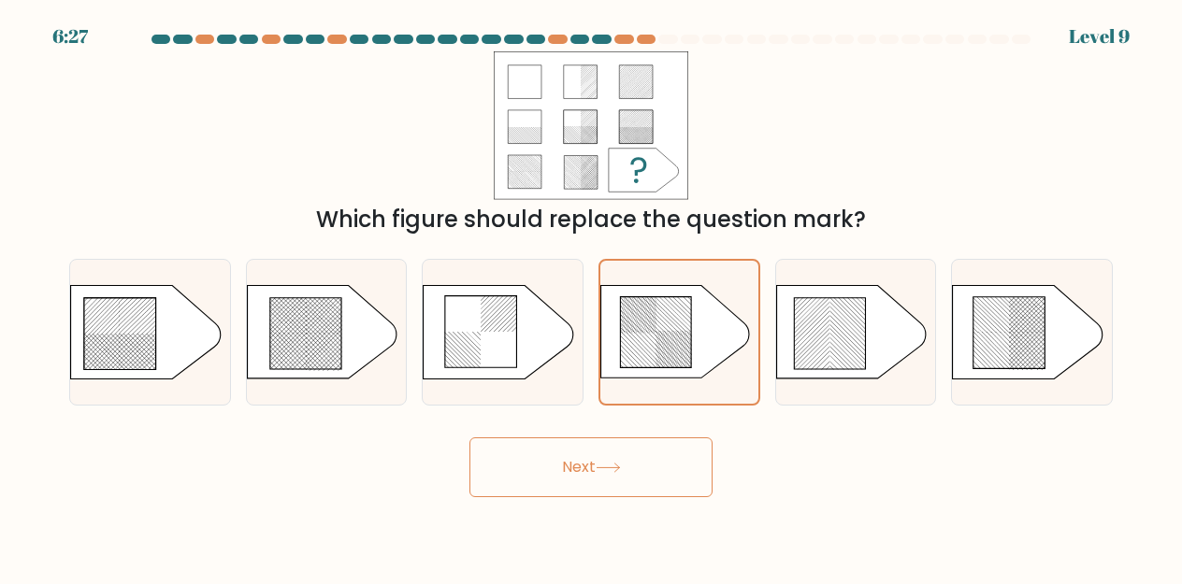
click at [602, 465] on icon at bounding box center [607, 468] width 25 height 10
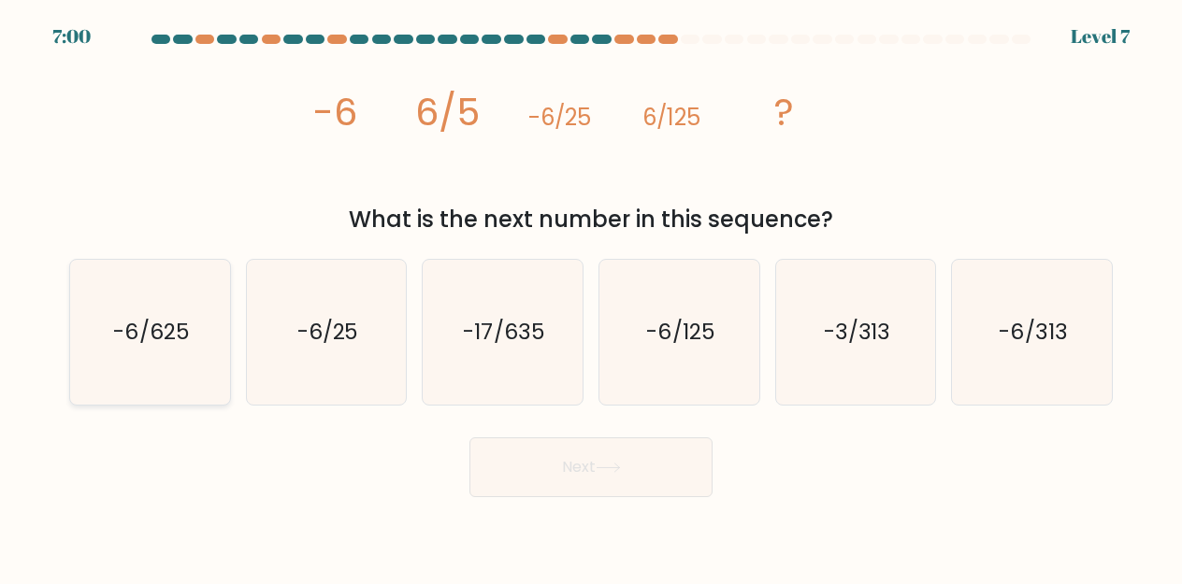
click at [165, 334] on text "-6/625" at bounding box center [151, 332] width 76 height 30
click at [591, 297] on input "a. -6/625" at bounding box center [591, 295] width 1 height 5
radio input "true"
click at [538, 472] on button "Next" at bounding box center [590, 467] width 243 height 60
click at [571, 466] on button "Next" at bounding box center [590, 467] width 243 height 60
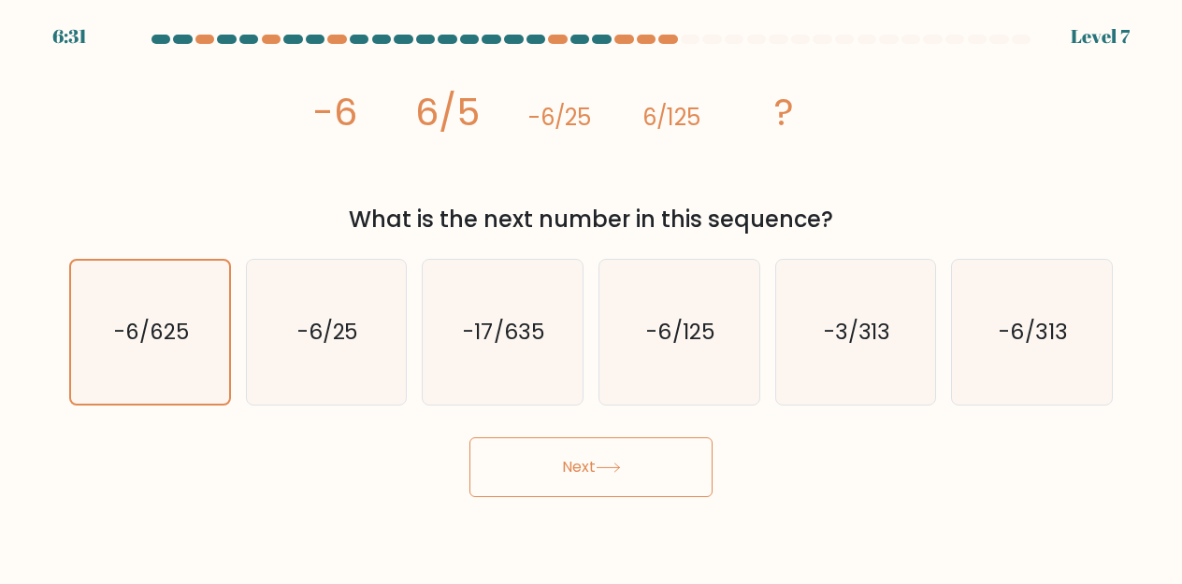
click at [621, 463] on icon at bounding box center [607, 468] width 25 height 10
click at [587, 465] on button "Next" at bounding box center [590, 467] width 243 height 60
click at [107, 315] on icon "-6/625" at bounding box center [150, 332] width 143 height 143
click at [591, 297] on input "a. -6/625" at bounding box center [591, 295] width 1 height 5
click at [515, 453] on button "Next" at bounding box center [590, 467] width 243 height 60
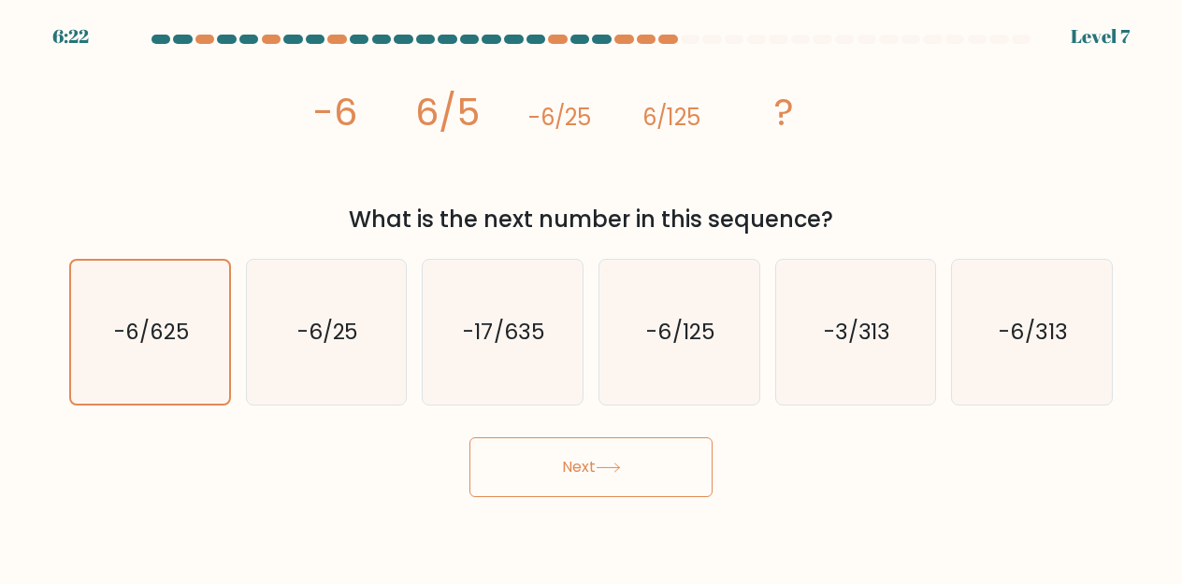
click at [549, 472] on button "Next" at bounding box center [590, 467] width 243 height 60
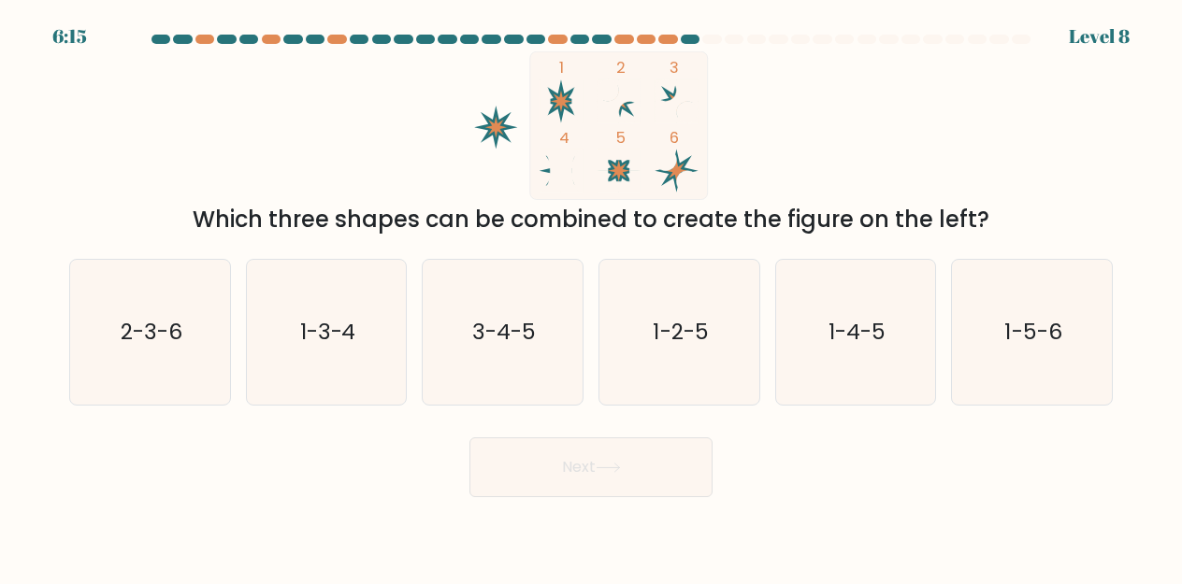
drag, startPoint x: 632, startPoint y: 462, endPoint x: 570, endPoint y: 461, distance: 61.7
click at [571, 469] on button "Next" at bounding box center [590, 467] width 243 height 60
click at [378, 438] on div "Next" at bounding box center [591, 462] width 1066 height 69
click at [353, 336] on text "1-3-4" at bounding box center [328, 332] width 56 height 30
click at [591, 297] on input "b. 1-3-4" at bounding box center [591, 295] width 1 height 5
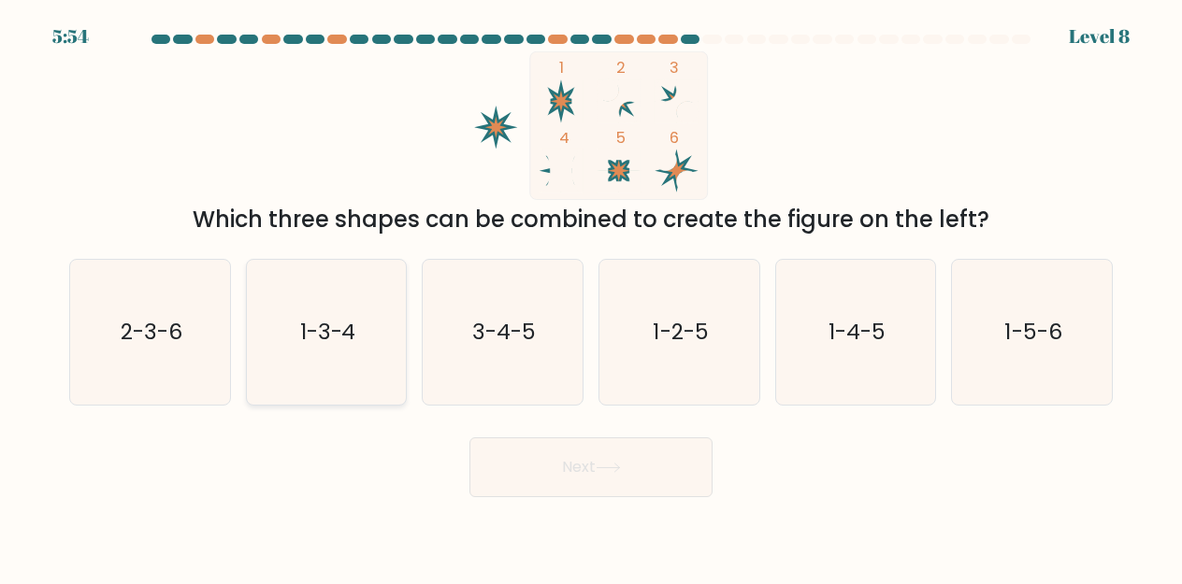
radio input "true"
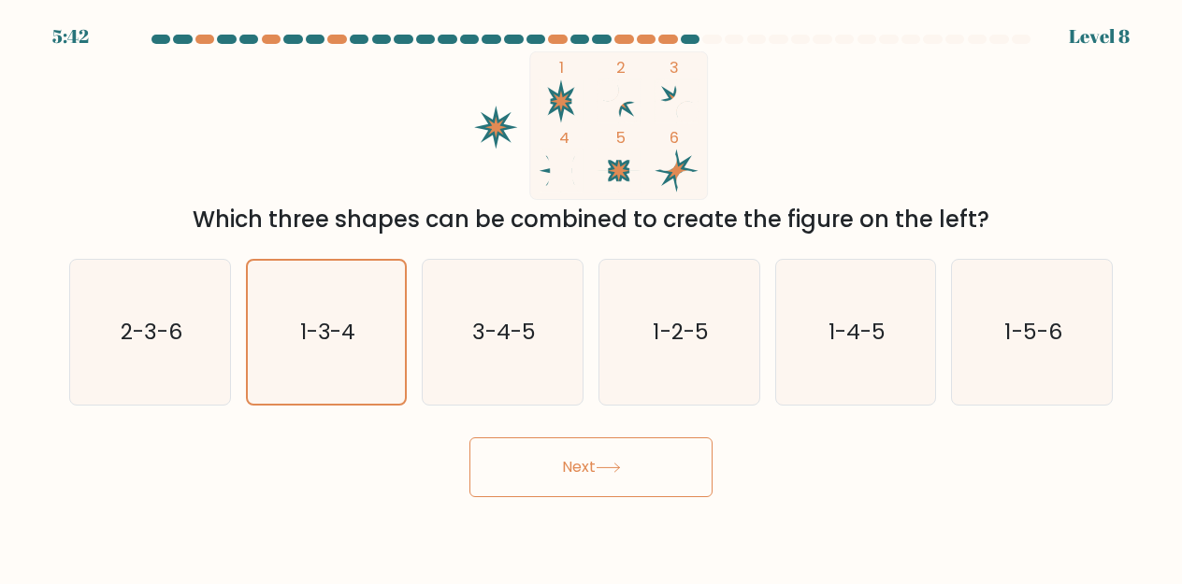
click at [548, 469] on button "Next" at bounding box center [590, 467] width 243 height 60
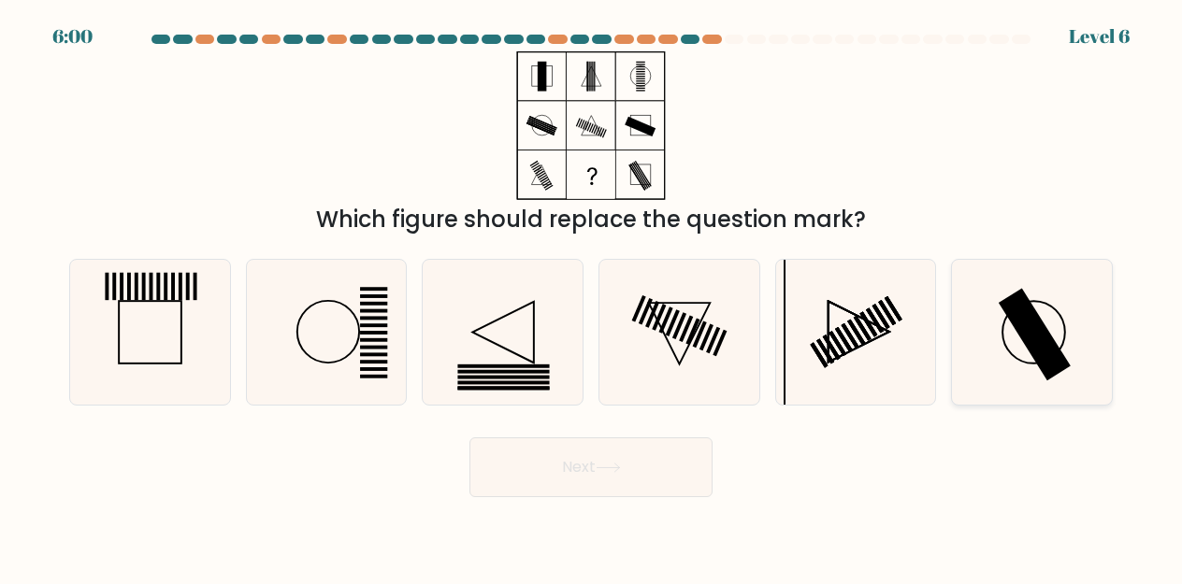
click at [1008, 335] on icon at bounding box center [1031, 332] width 145 height 145
click at [592, 297] on input "f." at bounding box center [591, 295] width 1 height 5
radio input "true"
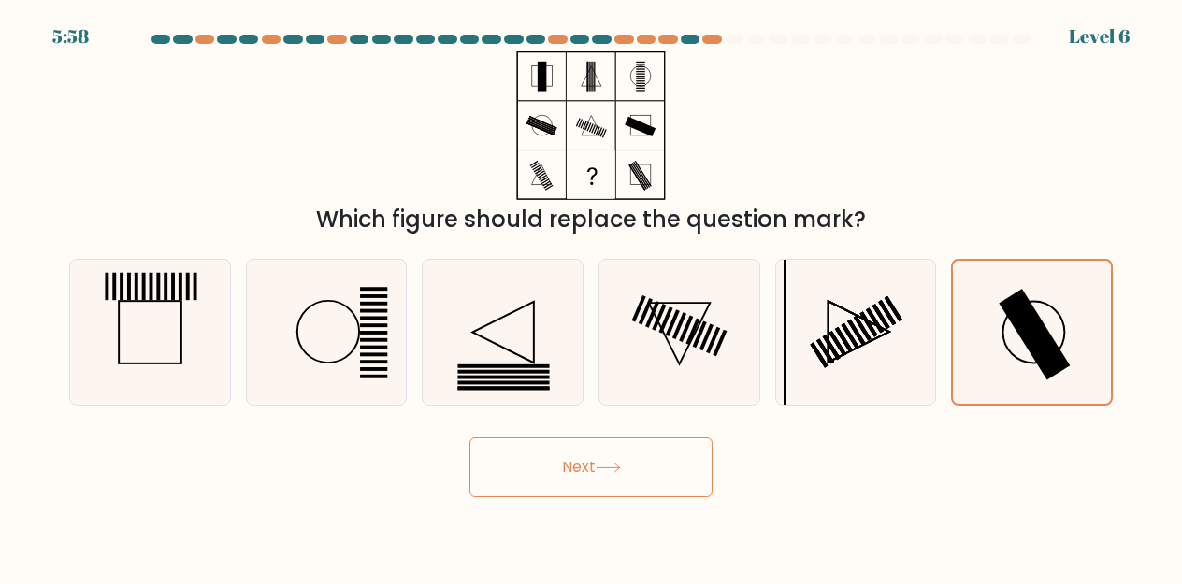
click at [586, 469] on button "Next" at bounding box center [590, 467] width 243 height 60
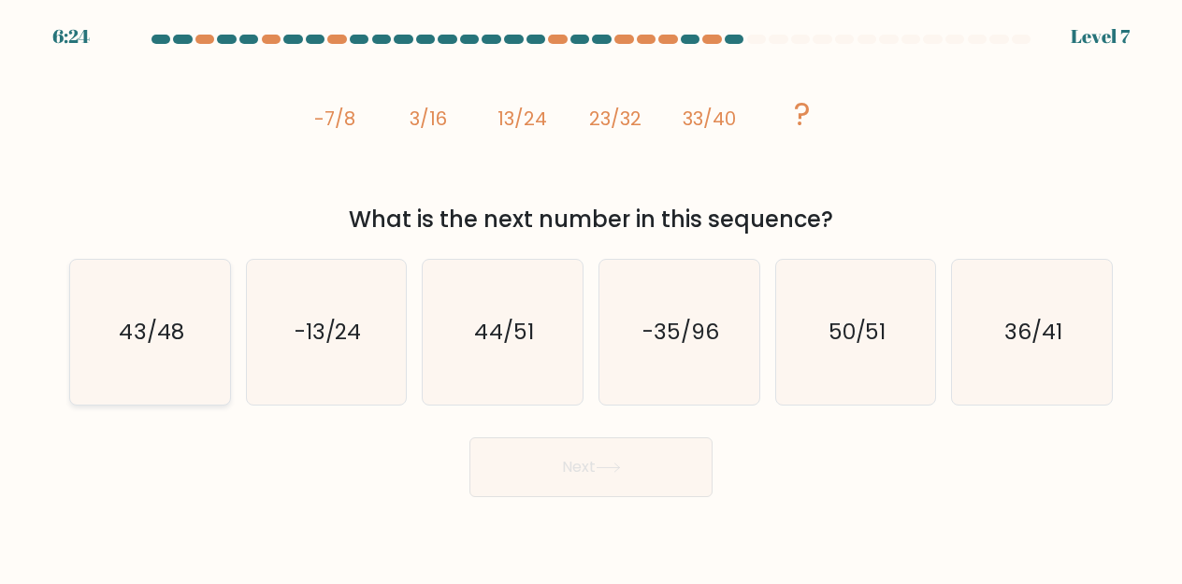
click at [166, 343] on text "43/48" at bounding box center [151, 332] width 65 height 30
click at [591, 297] on input "a. 43/48" at bounding box center [591, 295] width 1 height 5
radio input "true"
click at [633, 474] on button "Next" at bounding box center [590, 467] width 243 height 60
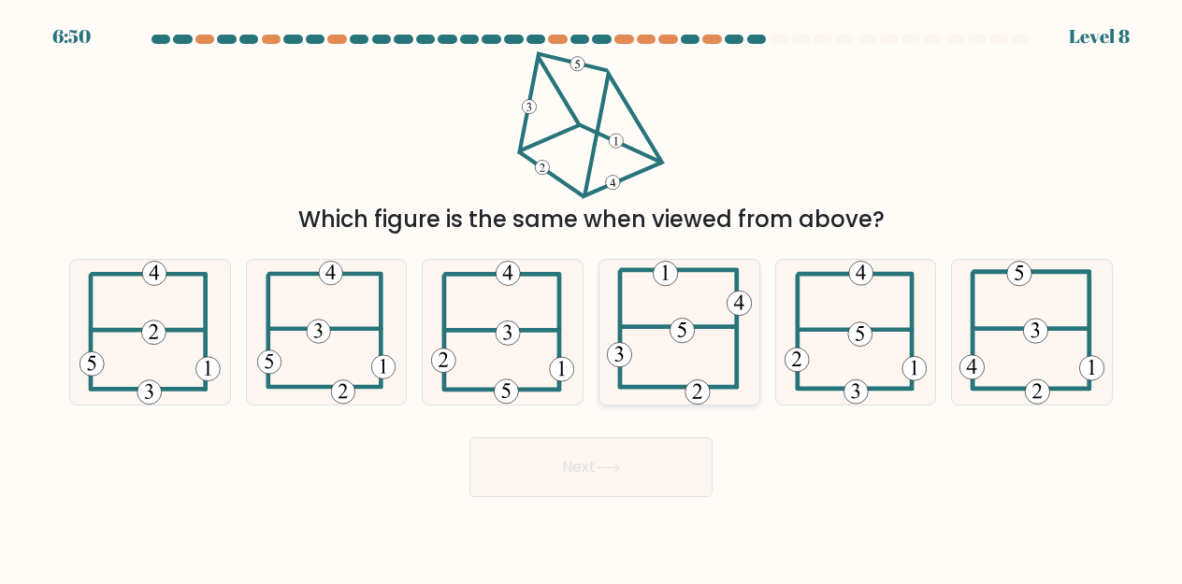
click at [671, 329] on 714 at bounding box center [681, 330] width 24 height 24
click at [592, 297] on input "d." at bounding box center [591, 295] width 1 height 5
radio input "true"
click at [612, 466] on icon at bounding box center [607, 468] width 25 height 10
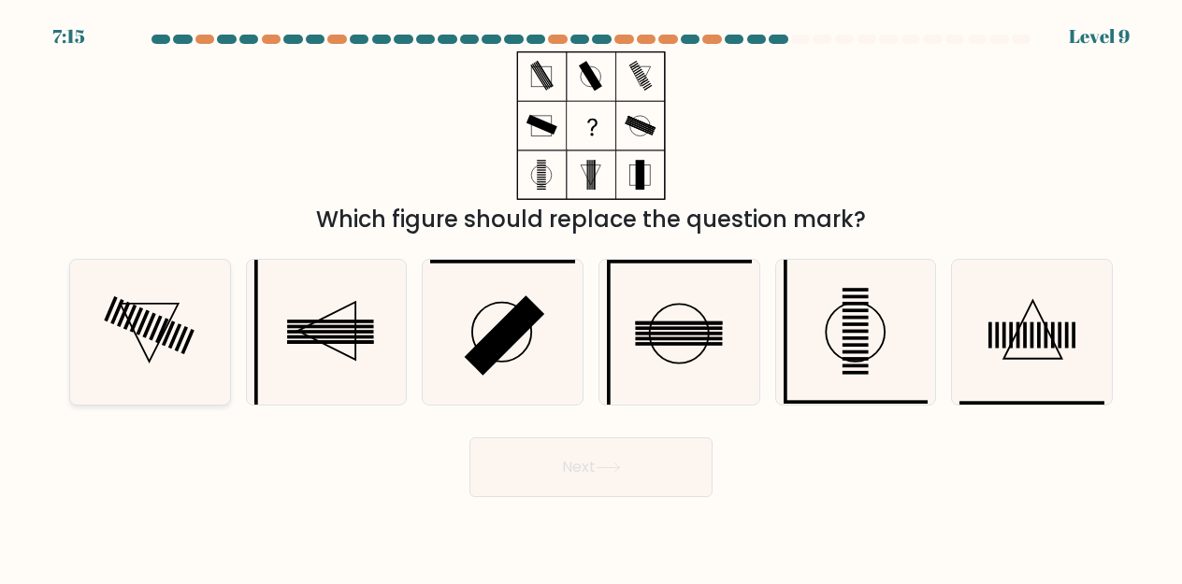
click at [179, 331] on icon at bounding box center [150, 332] width 145 height 145
click at [591, 297] on input "a." at bounding box center [591, 295] width 1 height 5
radio input "true"
click at [621, 468] on icon at bounding box center [607, 468] width 25 height 10
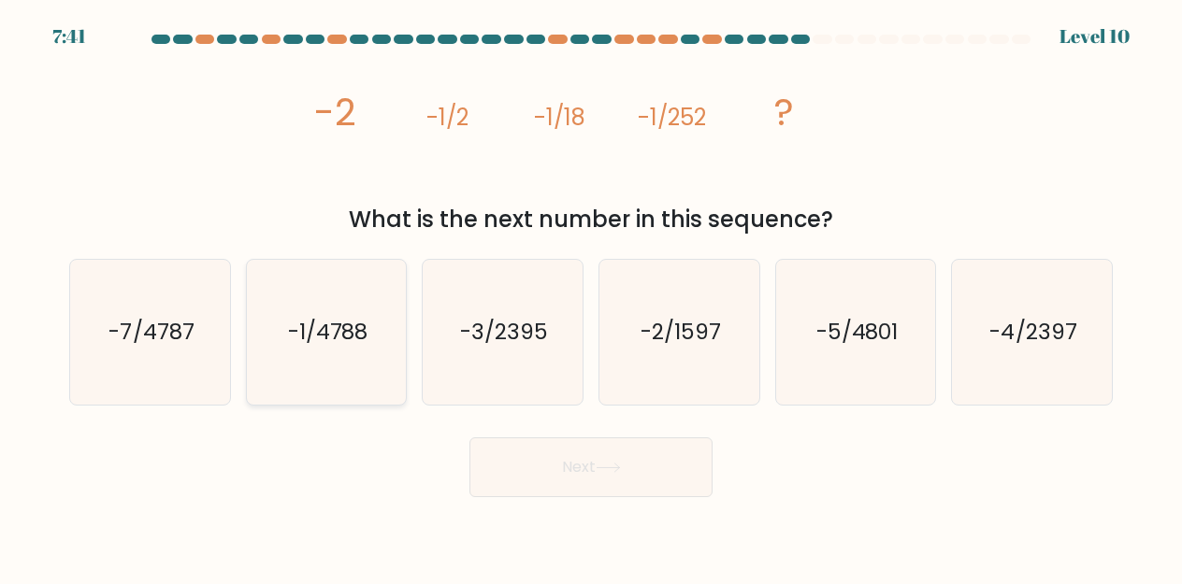
click at [344, 347] on text "-1/4788" at bounding box center [328, 332] width 80 height 30
click at [591, 297] on input "b. -1/4788" at bounding box center [591, 295] width 1 height 5
radio input "true"
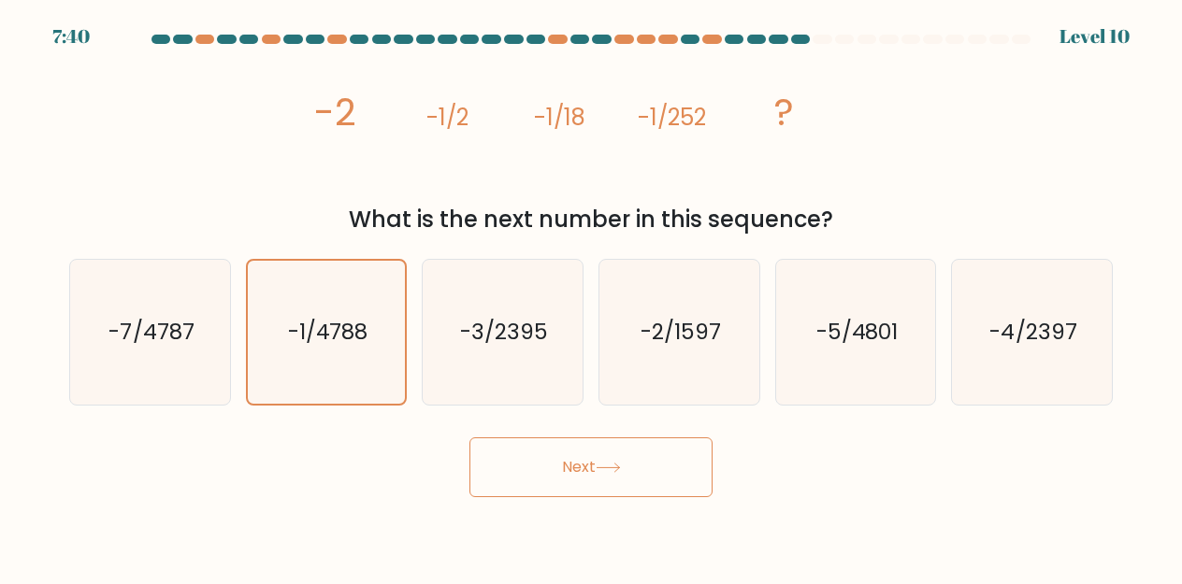
click at [587, 463] on button "Next" at bounding box center [590, 467] width 243 height 60
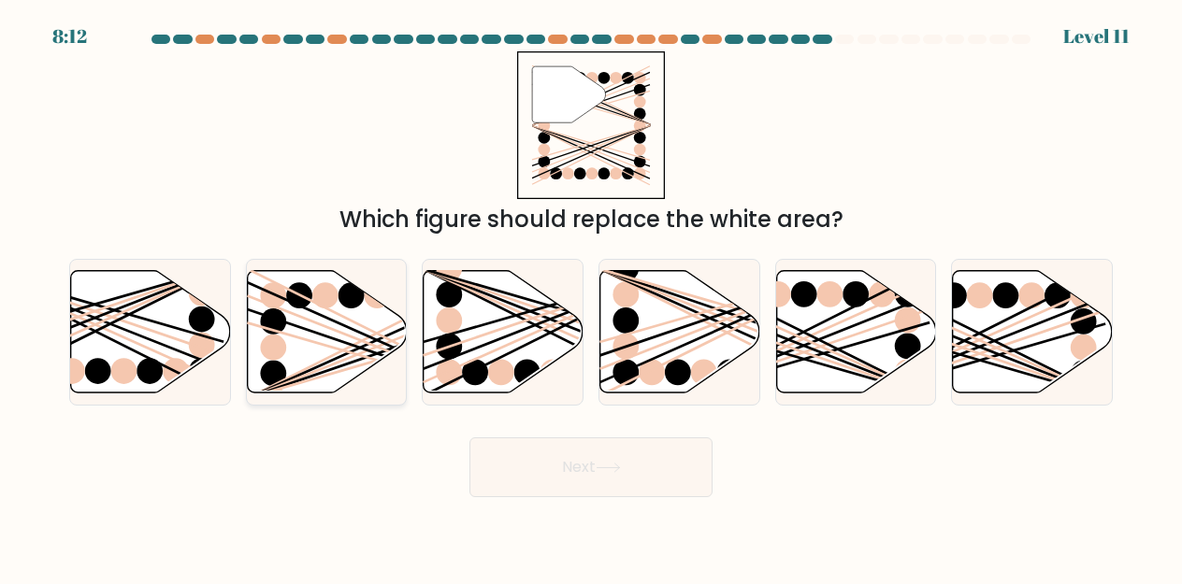
click at [288, 352] on icon at bounding box center [327, 331] width 160 height 122
click at [591, 297] on input "b." at bounding box center [591, 295] width 1 height 5
radio input "true"
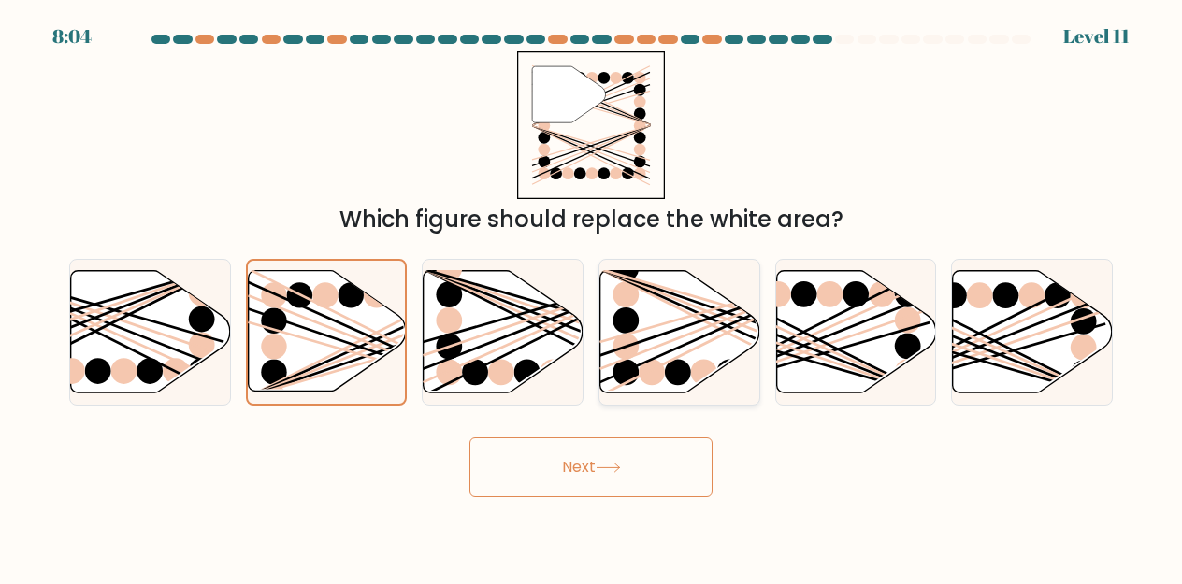
click at [710, 323] on line at bounding box center [728, 333] width 255 height 128
click at [592, 297] on input "d." at bounding box center [591, 295] width 1 height 5
radio input "true"
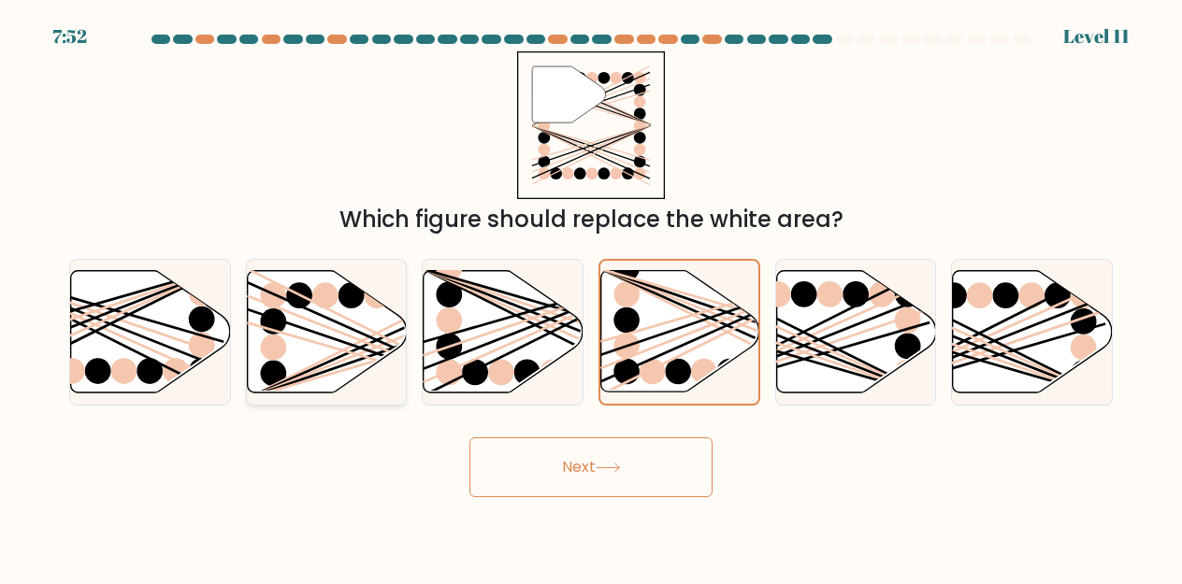
click at [339, 337] on icon at bounding box center [327, 331] width 160 height 122
click at [591, 297] on input "b." at bounding box center [591, 295] width 1 height 5
radio input "true"
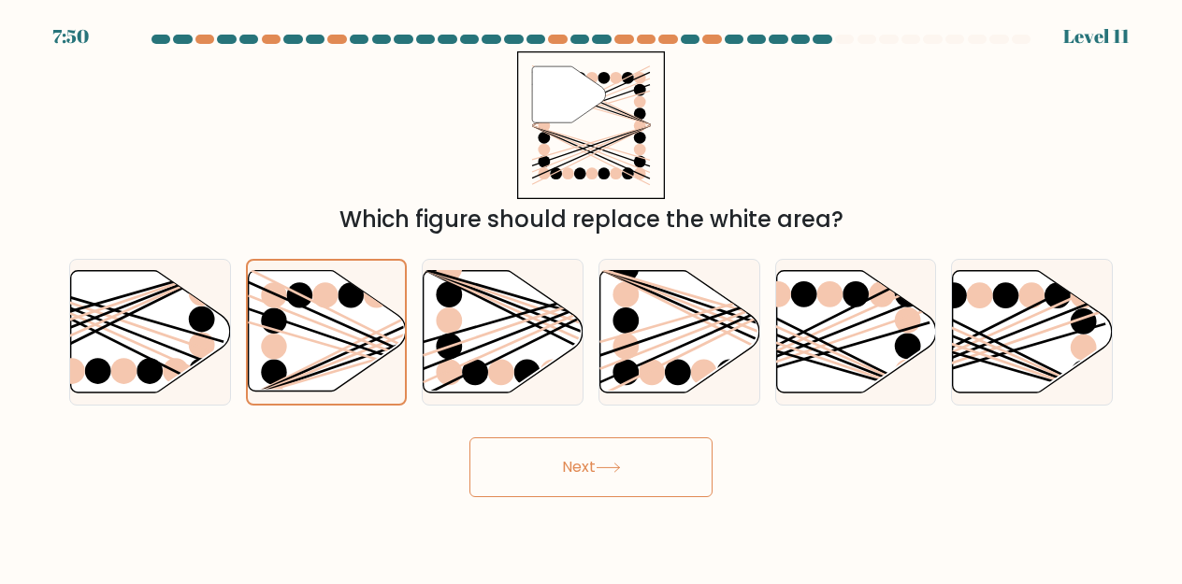
click at [586, 467] on button "Next" at bounding box center [590, 467] width 243 height 60
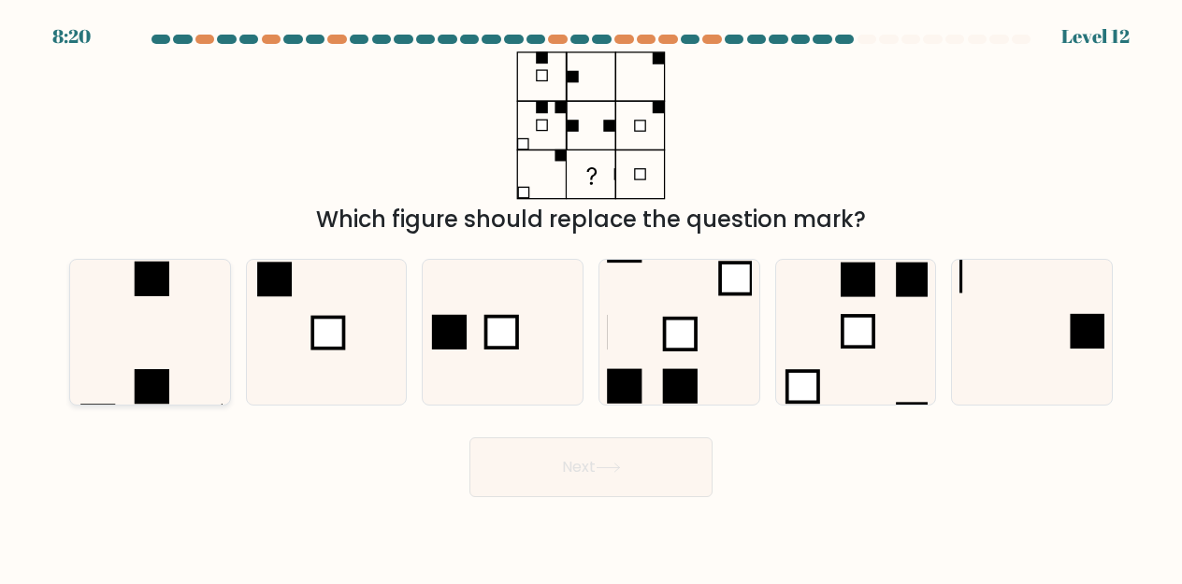
click at [183, 337] on icon at bounding box center [150, 332] width 145 height 145
click at [591, 297] on input "a." at bounding box center [591, 295] width 1 height 5
radio input "true"
click at [551, 475] on button "Next" at bounding box center [590, 467] width 243 height 60
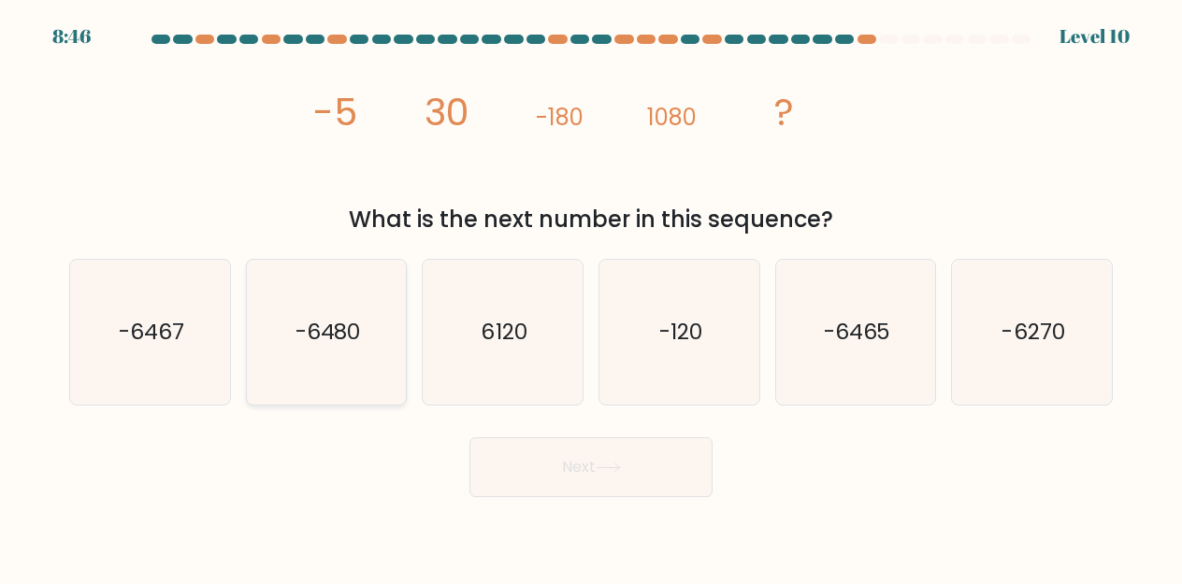
click at [350, 345] on text "-6480" at bounding box center [327, 332] width 65 height 30
click at [591, 297] on input "b. -6480" at bounding box center [591, 295] width 1 height 5
radio input "true"
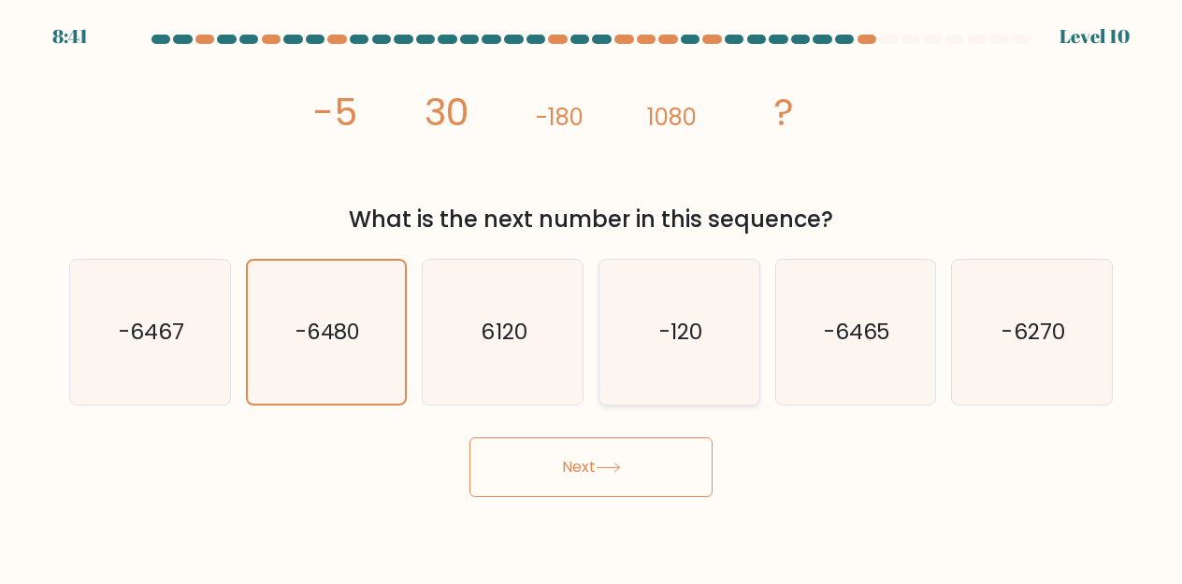
click at [674, 344] on text "-120" at bounding box center [680, 332] width 43 height 30
click at [592, 297] on input "d. -120" at bounding box center [591, 295] width 1 height 5
radio input "true"
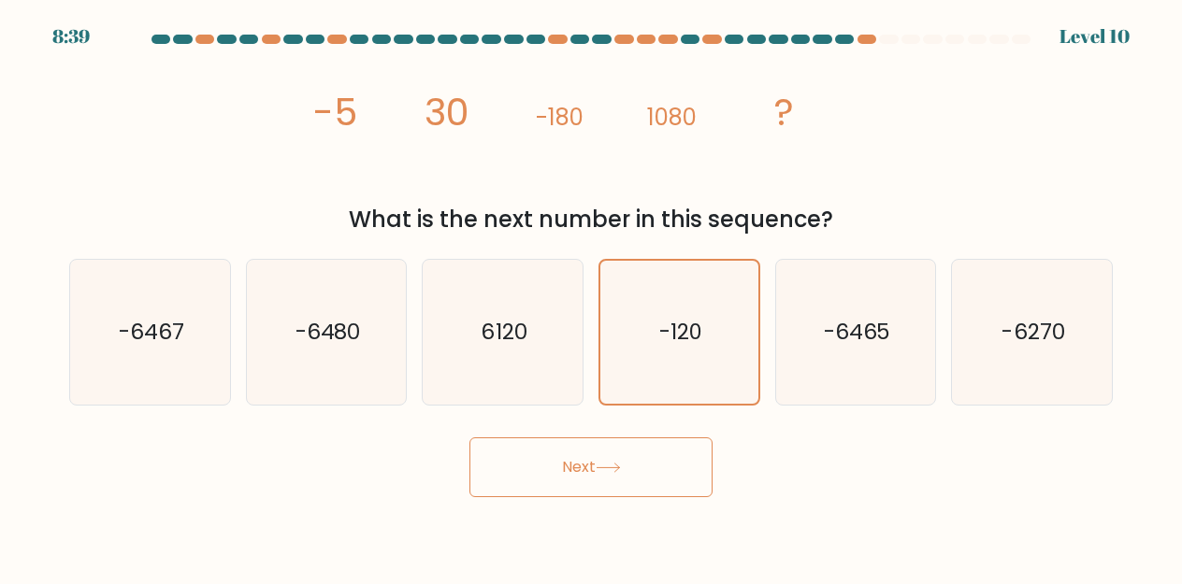
click at [626, 463] on button "Next" at bounding box center [590, 467] width 243 height 60
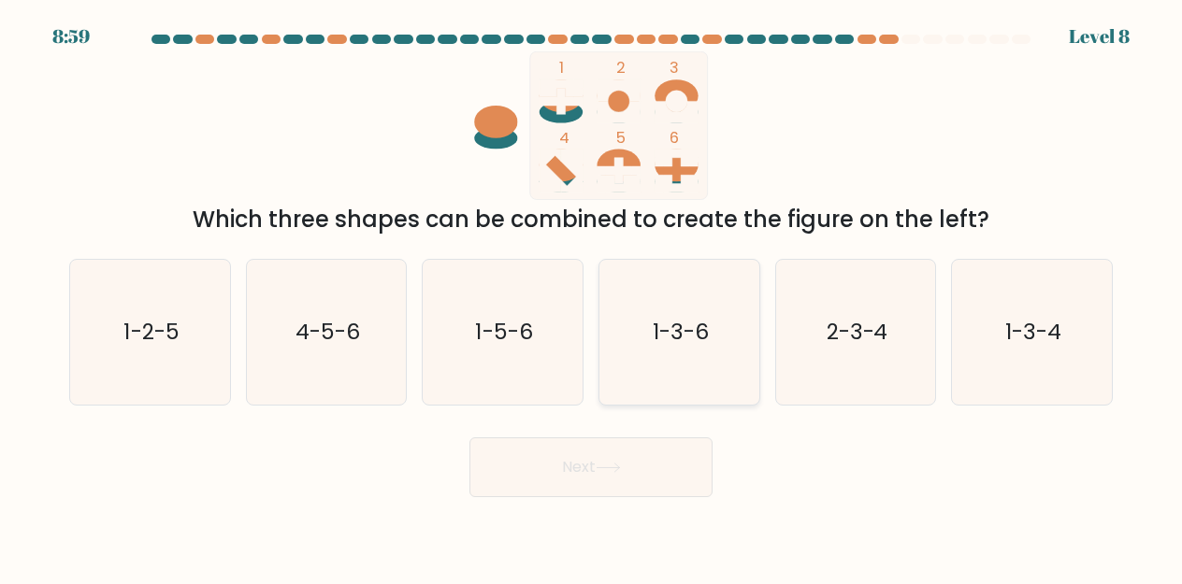
click at [666, 294] on icon "1-3-6" at bounding box center [679, 332] width 145 height 145
click at [592, 294] on input "d. 1-3-6" at bounding box center [591, 295] width 1 height 5
radio input "true"
click at [1074, 366] on icon "1-3-4" at bounding box center [1031, 332] width 145 height 145
click at [592, 297] on input "f. 1-3-4" at bounding box center [591, 295] width 1 height 5
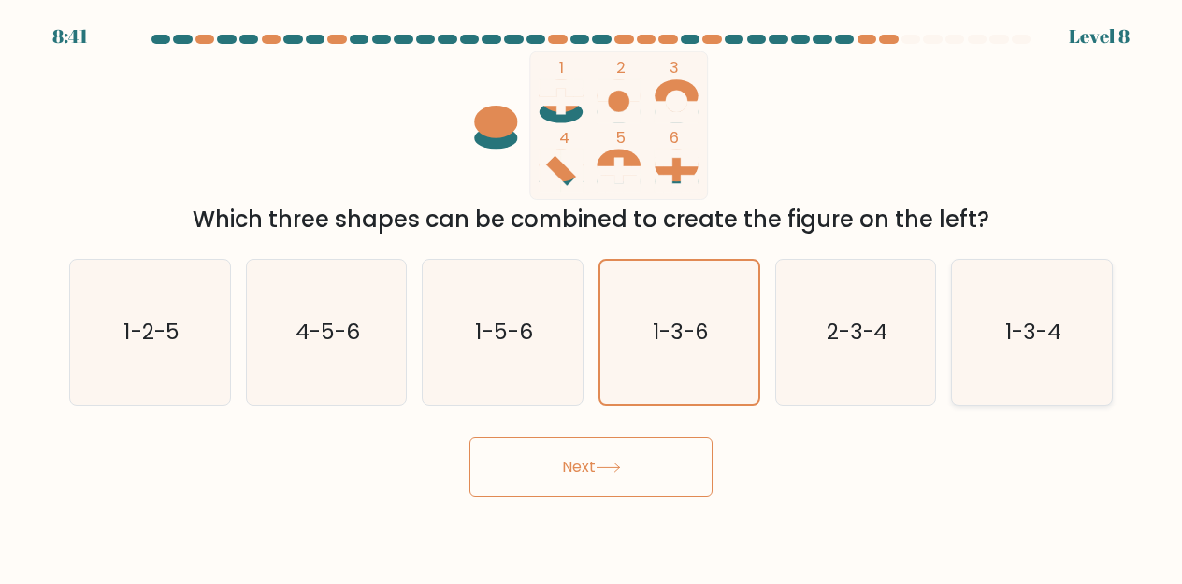
radio input "true"
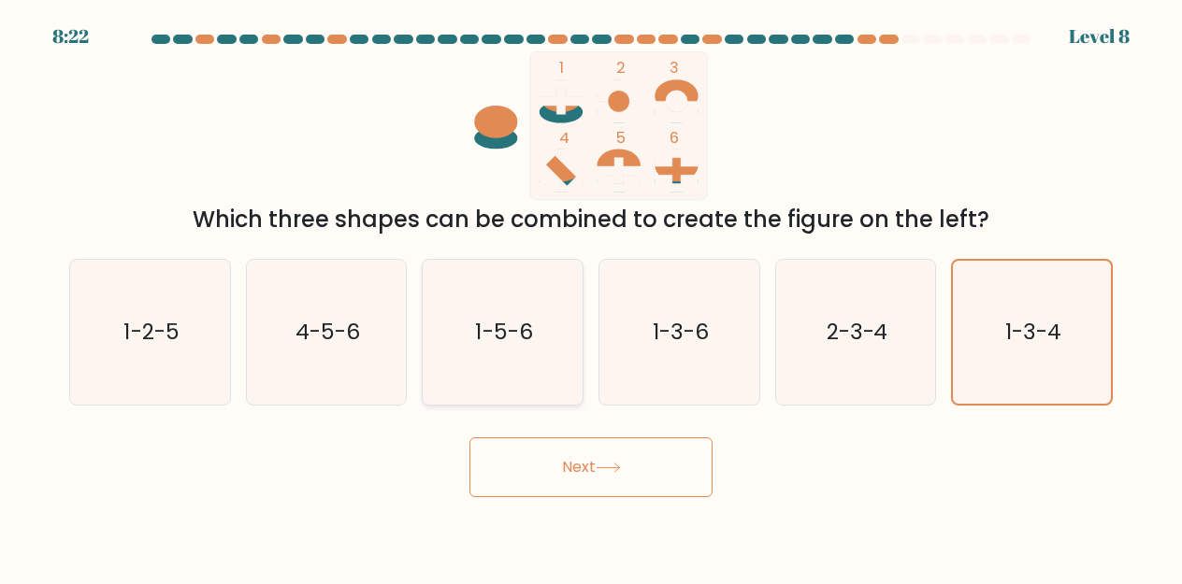
click at [550, 316] on icon "1-5-6" at bounding box center [502, 332] width 145 height 145
click at [591, 297] on input "c. 1-5-6" at bounding box center [591, 295] width 1 height 5
radio input "true"
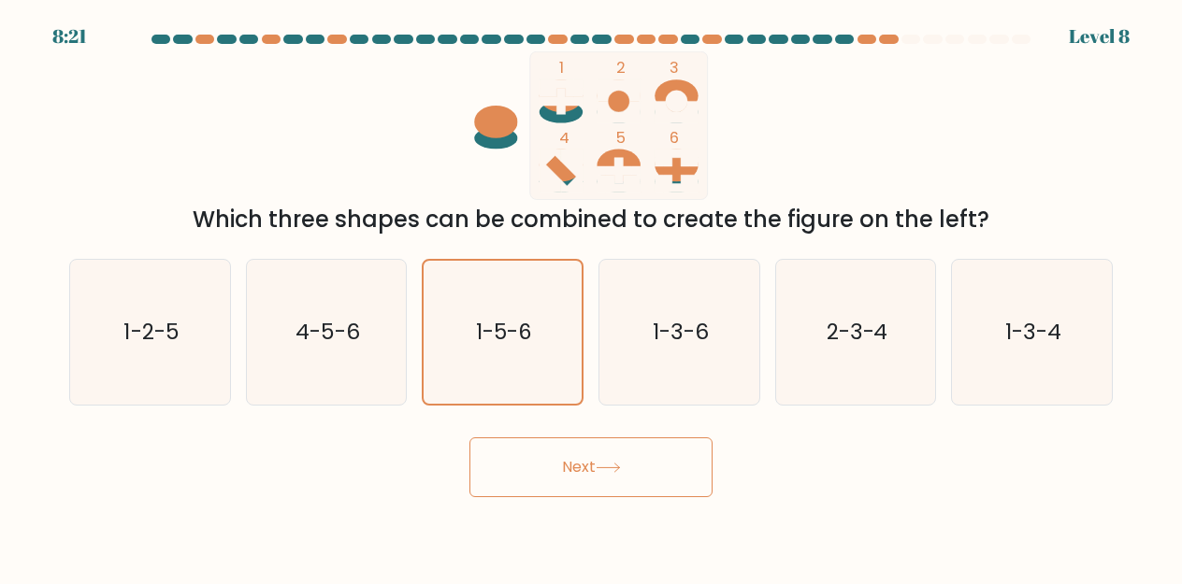
click at [613, 466] on icon at bounding box center [607, 468] width 25 height 10
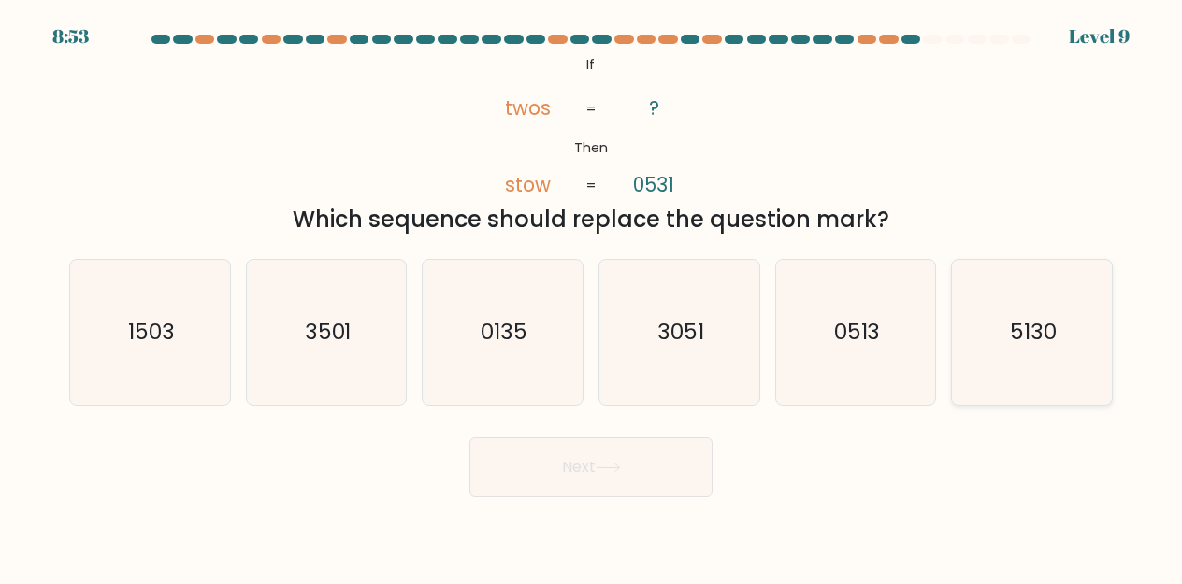
click at [1011, 347] on text "5130" at bounding box center [1033, 332] width 47 height 30
click at [592, 297] on input "f. 5130" at bounding box center [591, 295] width 1 height 5
radio input "true"
click at [602, 467] on icon at bounding box center [607, 468] width 22 height 8
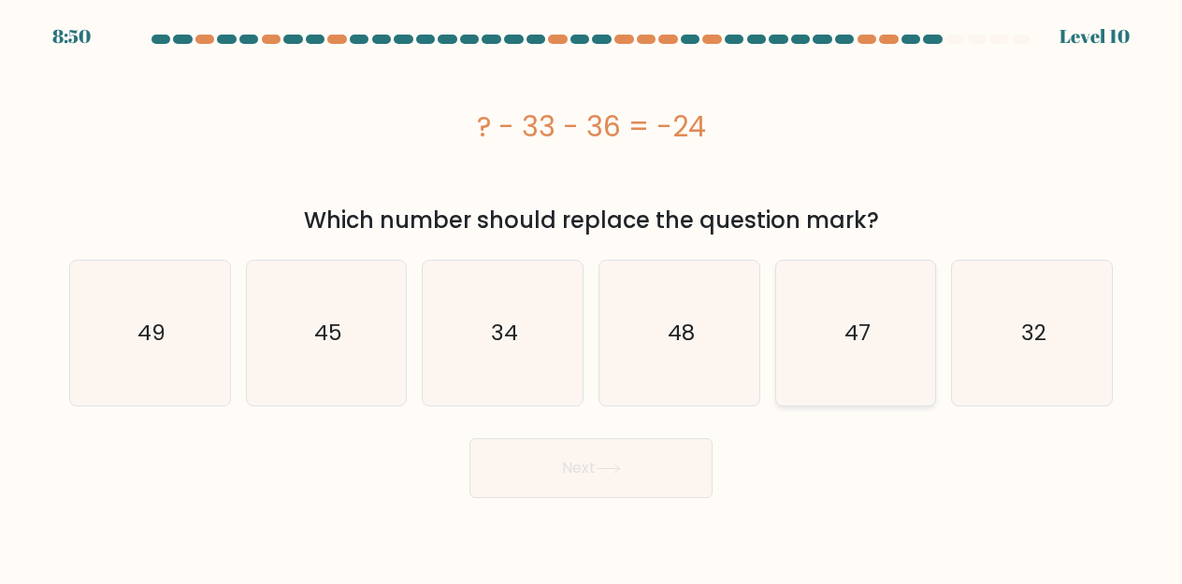
click at [806, 343] on icon "47" at bounding box center [855, 333] width 145 height 145
click at [592, 297] on input "e. 47" at bounding box center [591, 295] width 1 height 5
radio input "true"
click at [357, 342] on icon "45" at bounding box center [326, 333] width 145 height 145
click at [591, 297] on input "b. 45" at bounding box center [591, 295] width 1 height 5
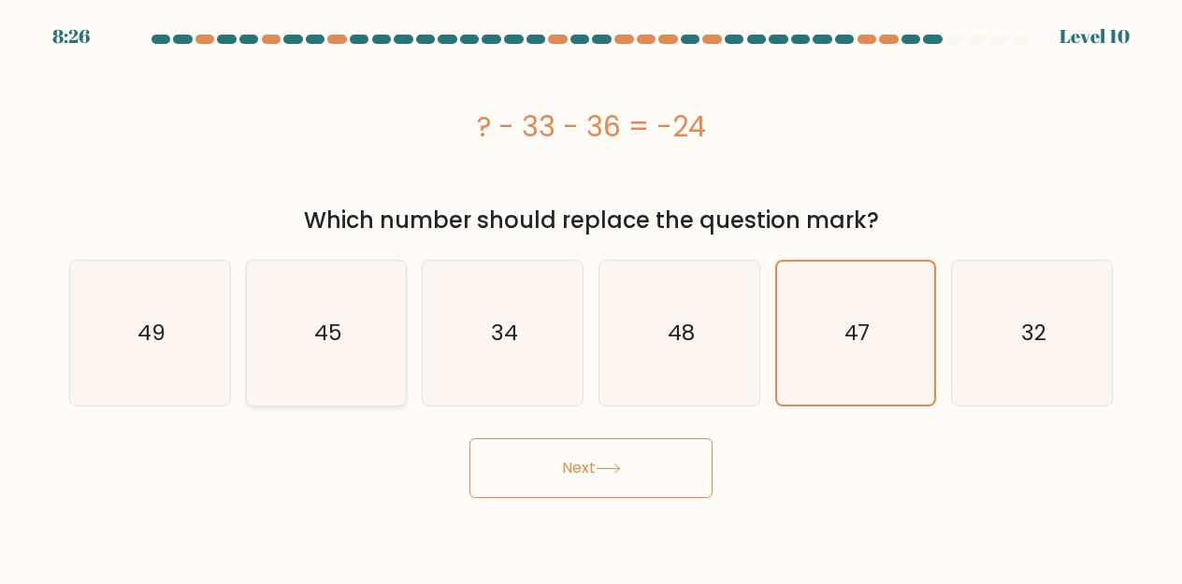
radio input "true"
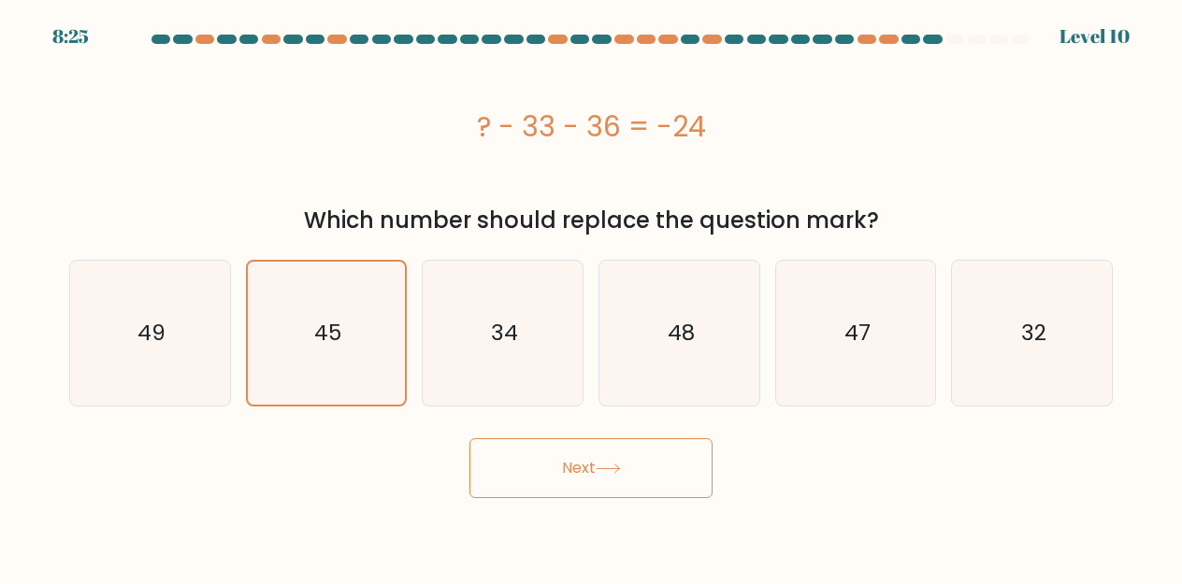
click at [583, 470] on button "Next" at bounding box center [590, 468] width 243 height 60
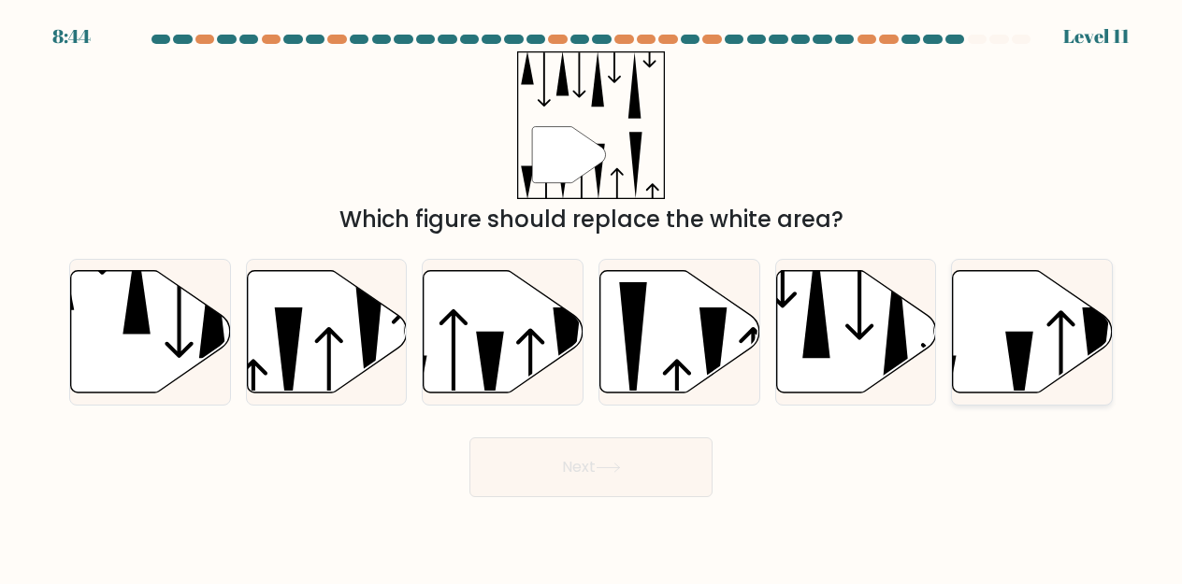
click at [1013, 324] on icon at bounding box center [1033, 331] width 160 height 122
click at [592, 297] on input "f." at bounding box center [591, 295] width 1 height 5
radio input "true"
click at [613, 455] on button "Next" at bounding box center [590, 467] width 243 height 60
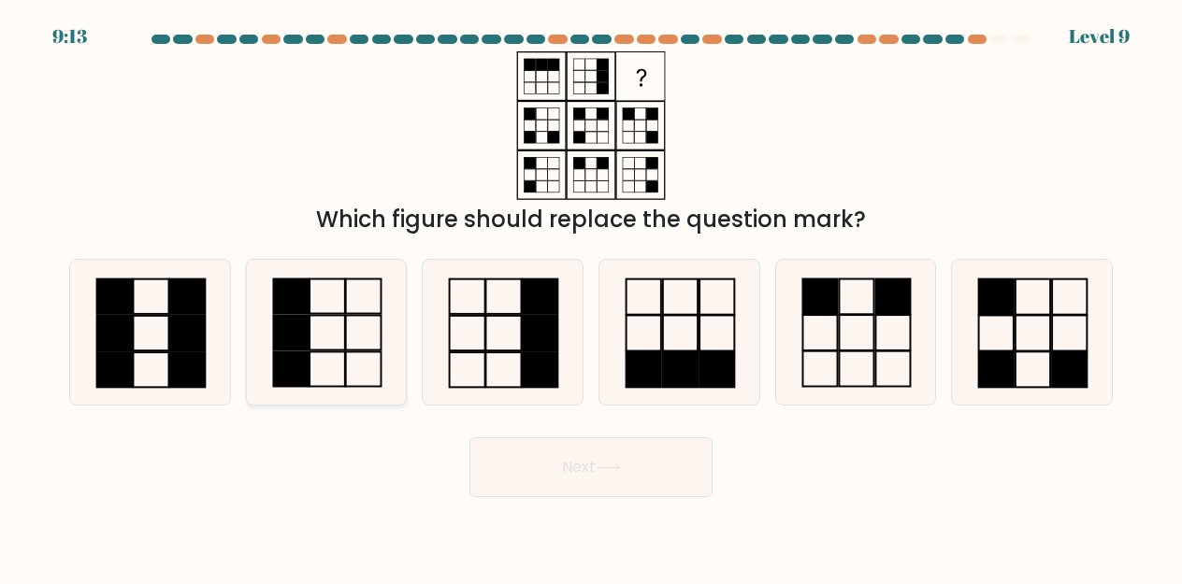
click at [361, 337] on icon at bounding box center [326, 332] width 145 height 145
click at [591, 297] on input "b." at bounding box center [591, 295] width 1 height 5
radio input "true"
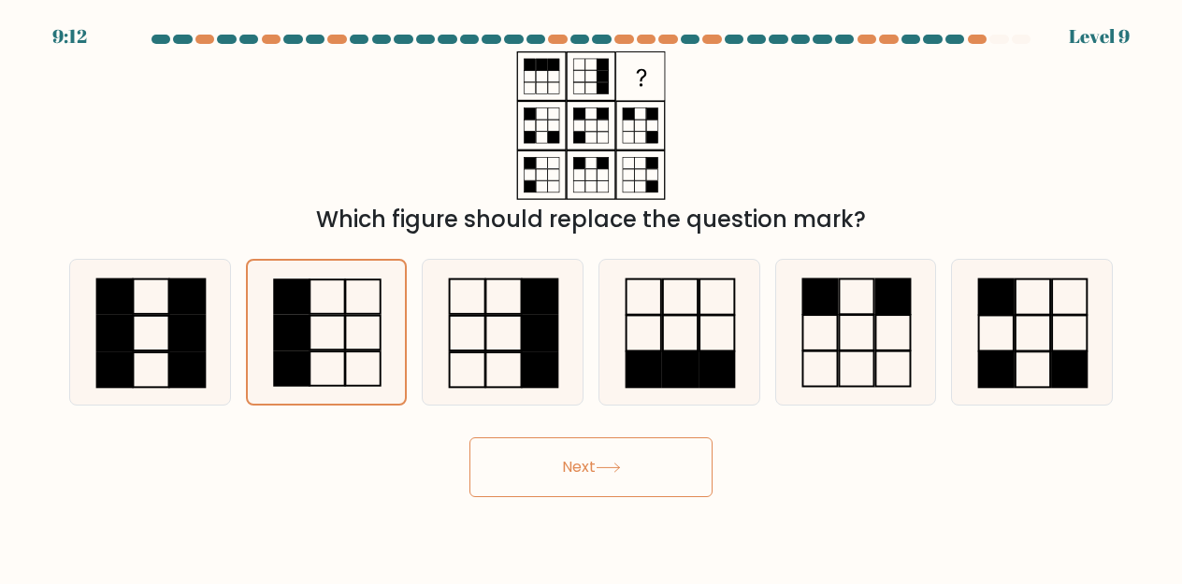
click at [560, 469] on button "Next" at bounding box center [590, 467] width 243 height 60
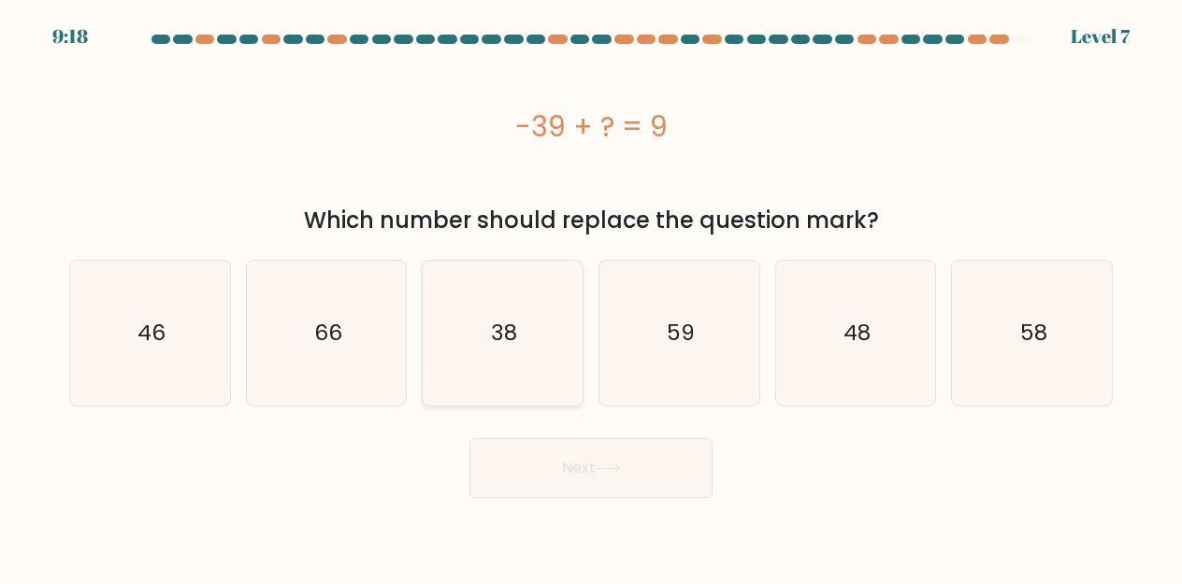
click at [518, 325] on icon "38" at bounding box center [502, 333] width 145 height 145
click at [591, 297] on input "c. 38" at bounding box center [591, 295] width 1 height 5
radio input "true"
click at [869, 339] on text "48" at bounding box center [856, 333] width 27 height 30
click at [592, 297] on input "e. 48" at bounding box center [591, 295] width 1 height 5
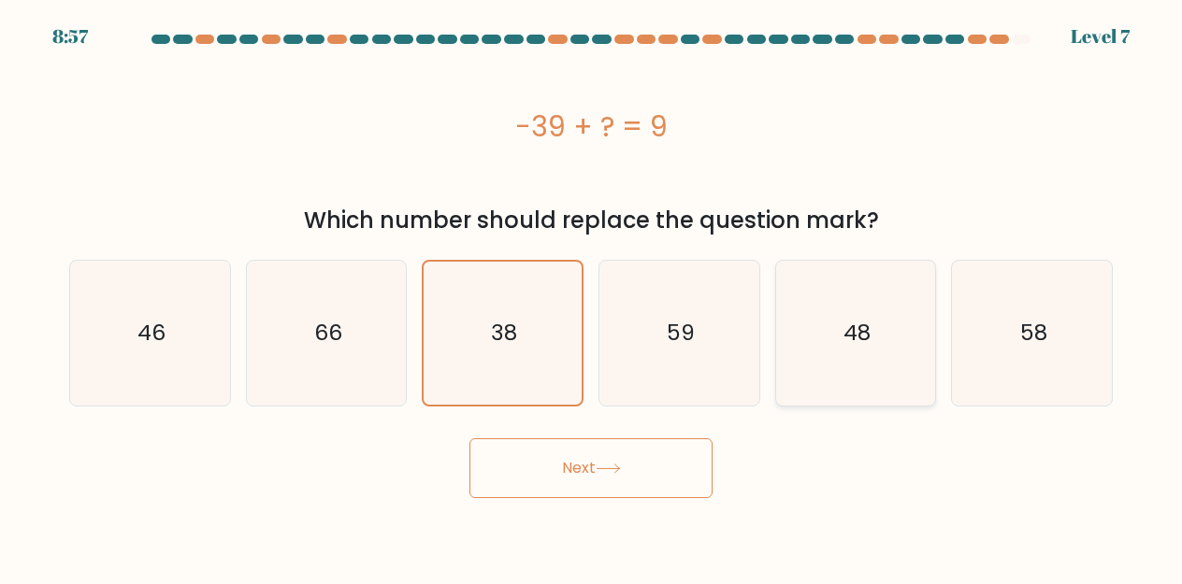
radio input "true"
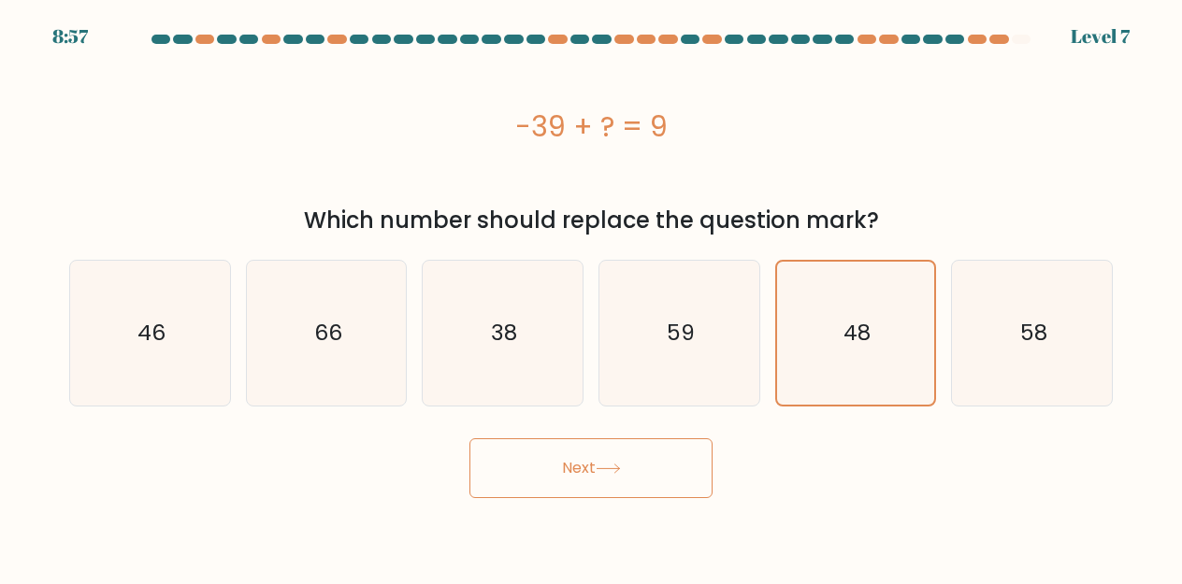
click at [564, 462] on button "Next" at bounding box center [590, 468] width 243 height 60
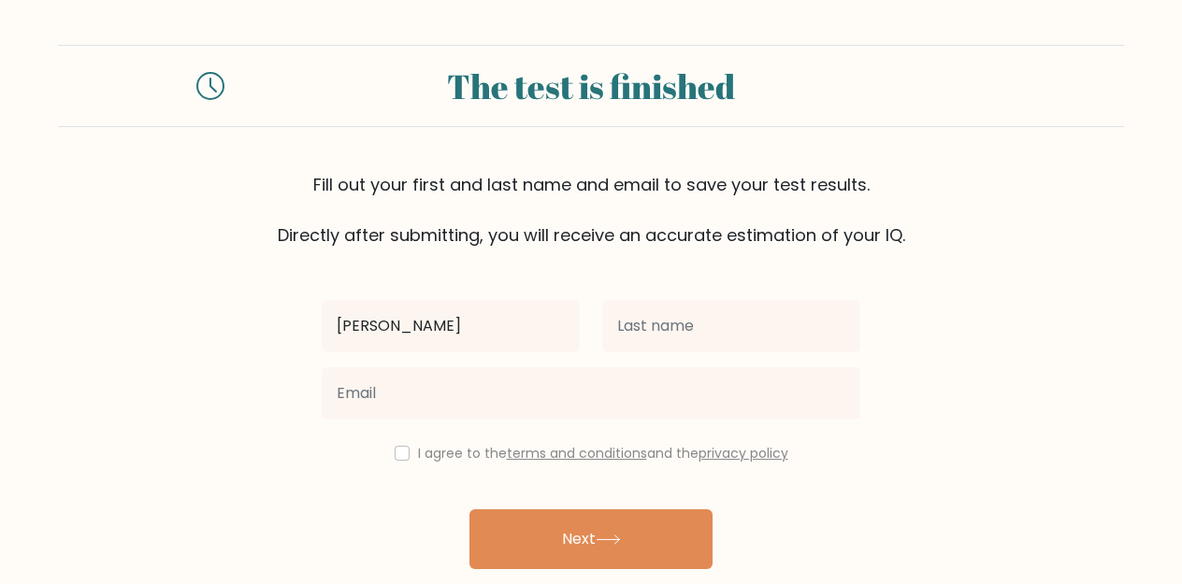
type input "Carleen"
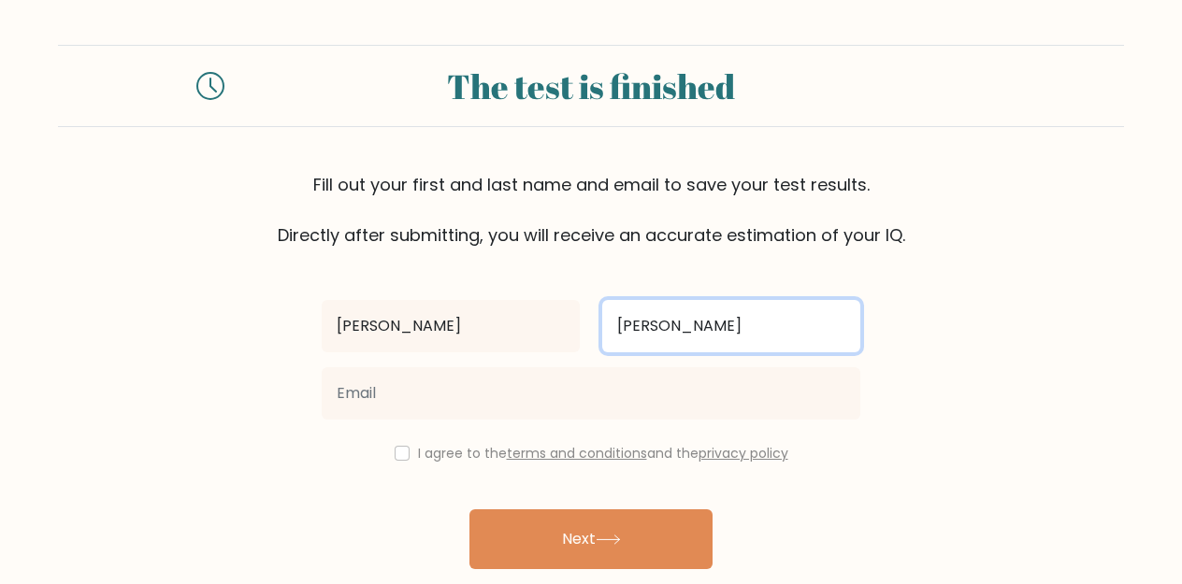
type input "Salas"
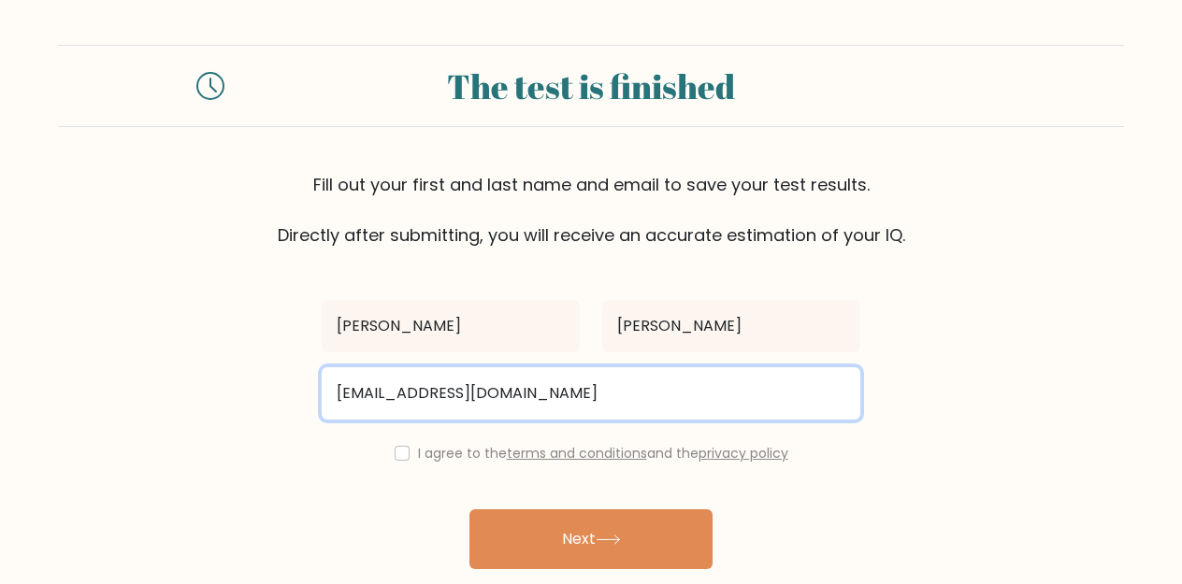
type input "wildes_carleen@yahoo.com"
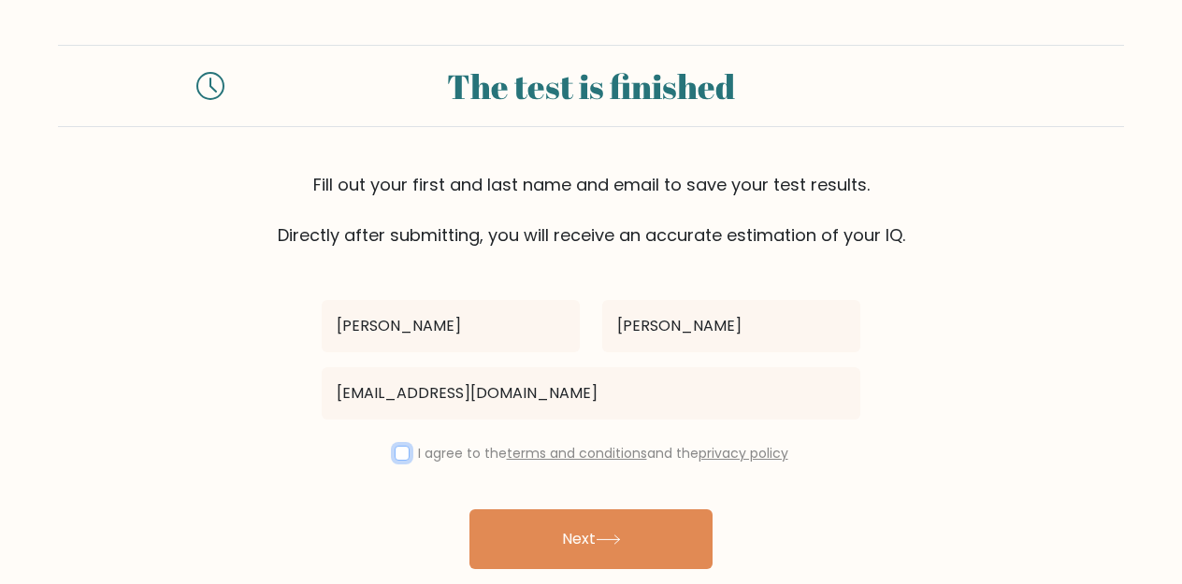
click at [401, 452] on input "checkbox" at bounding box center [401, 453] width 15 height 15
checkbox input "true"
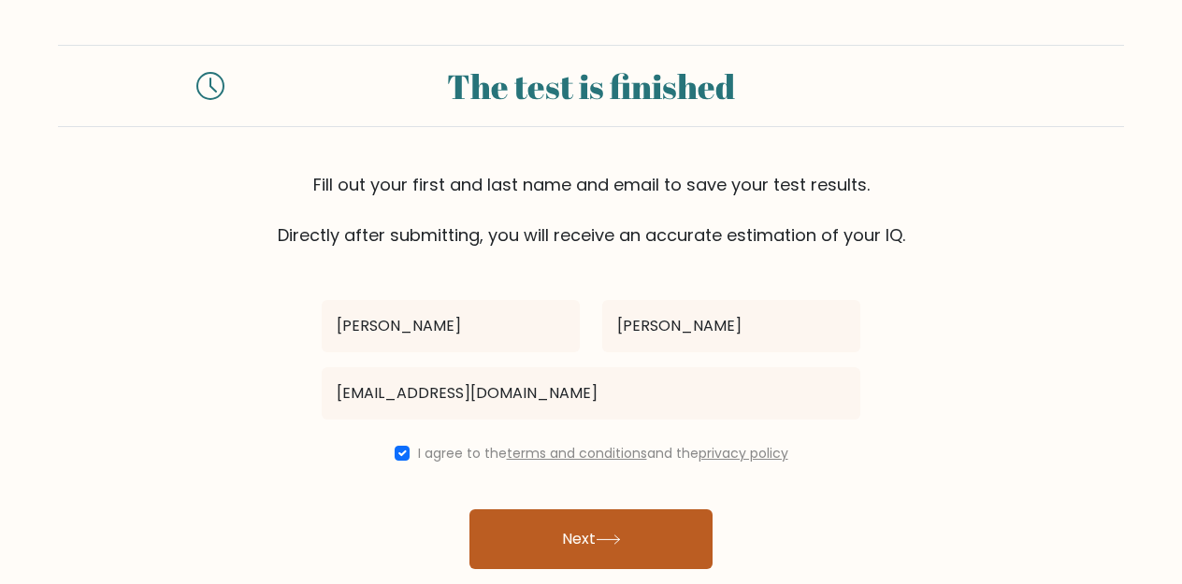
click at [566, 530] on button "Next" at bounding box center [590, 539] width 243 height 60
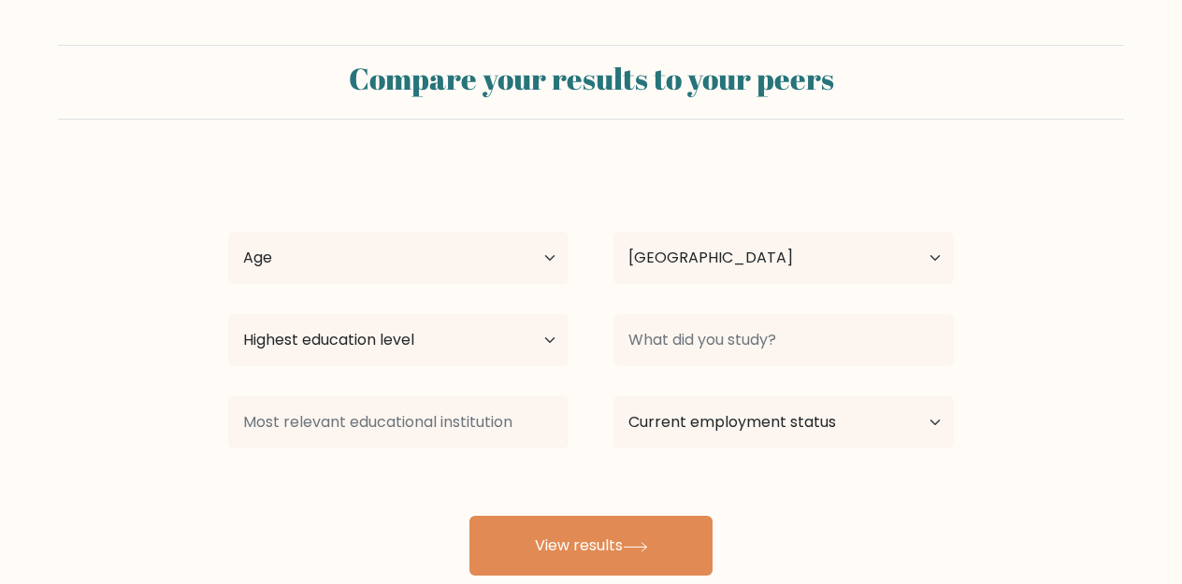
select select "US"
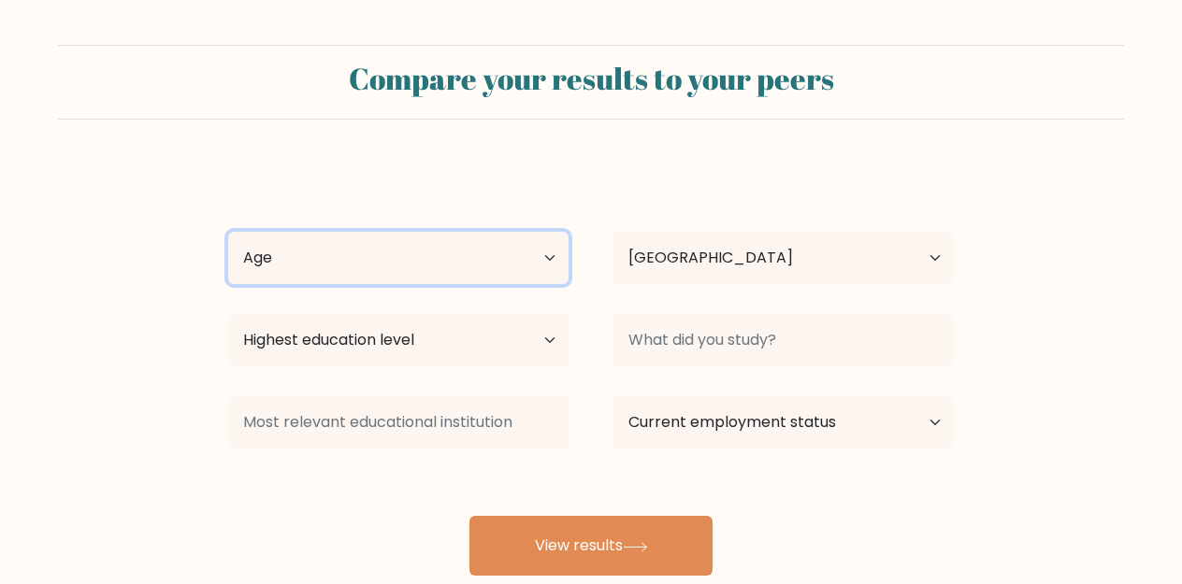
click at [501, 243] on select "Age Under [DEMOGRAPHIC_DATA] [DEMOGRAPHIC_DATA] [DEMOGRAPHIC_DATA] [DEMOGRAPHIC…" at bounding box center [398, 258] width 340 height 52
select select "35_44"
click at [228, 232] on select "Age Under [DEMOGRAPHIC_DATA] [DEMOGRAPHIC_DATA] [DEMOGRAPHIC_DATA] [DEMOGRAPHIC…" at bounding box center [398, 258] width 340 height 52
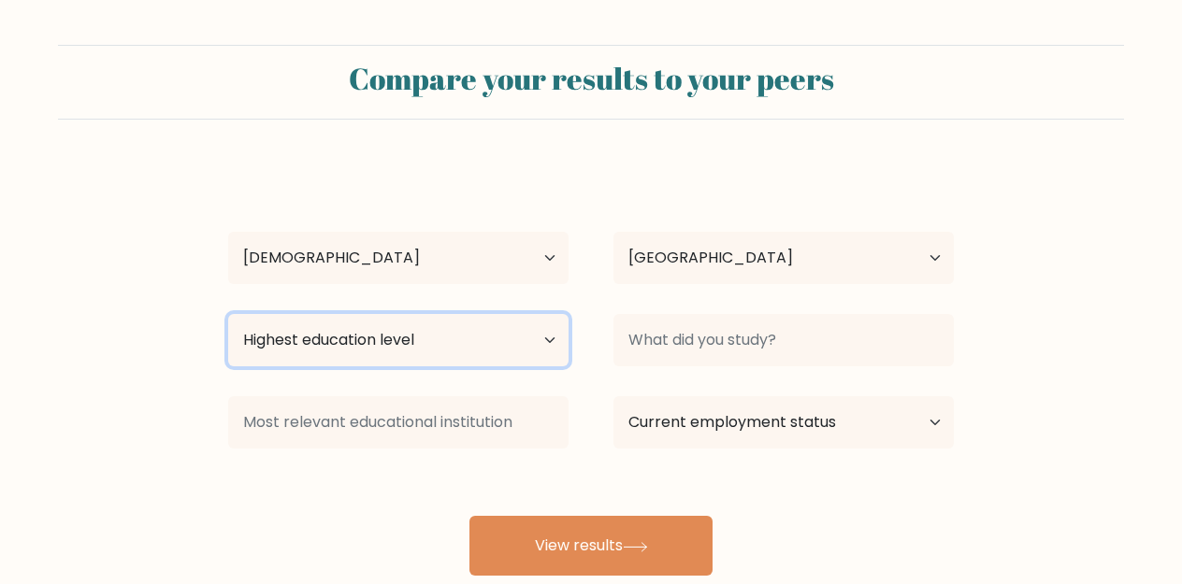
click at [382, 337] on select "Highest education level No schooling Primary Lower Secondary Upper Secondary Oc…" at bounding box center [398, 340] width 340 height 52
click at [228, 314] on select "Highest education level No schooling Primary Lower Secondary Upper Secondary Oc…" at bounding box center [398, 340] width 340 height 52
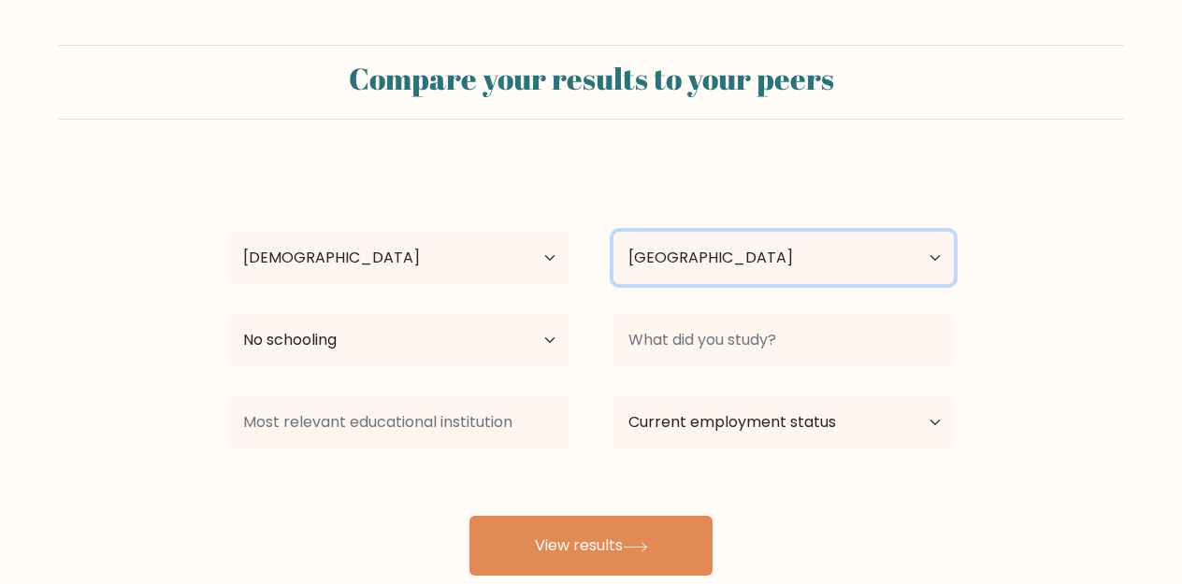
click at [818, 252] on select "Country [GEOGRAPHIC_DATA] [GEOGRAPHIC_DATA] [GEOGRAPHIC_DATA] [US_STATE] [GEOGR…" at bounding box center [783, 258] width 340 height 52
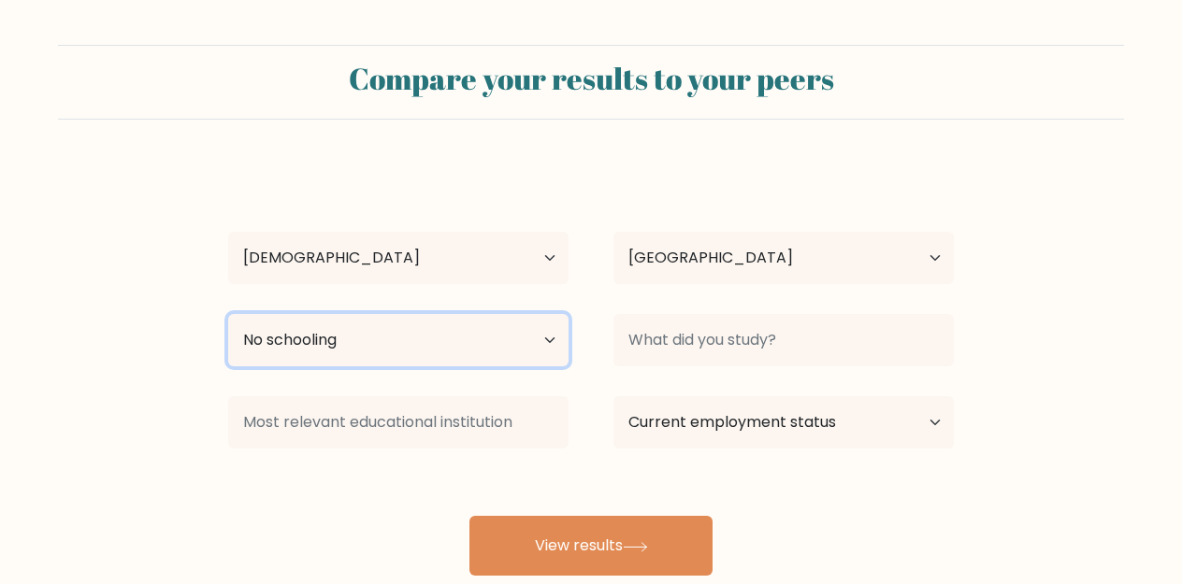
click at [473, 348] on select "Highest education level No schooling Primary Lower Secondary Upper Secondary Oc…" at bounding box center [398, 340] width 340 height 52
select select "upper_secondary"
click at [228, 314] on select "Highest education level No schooling Primary Lower Secondary Upper Secondary Oc…" at bounding box center [398, 340] width 340 height 52
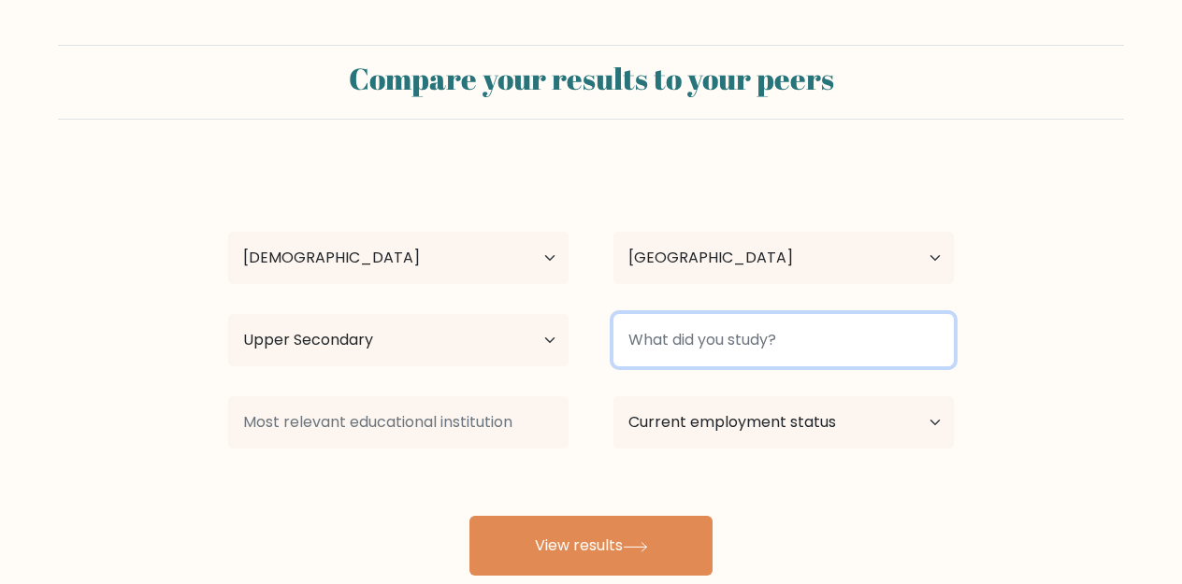
click at [697, 345] on input at bounding box center [783, 340] width 340 height 52
type input "Nursing"
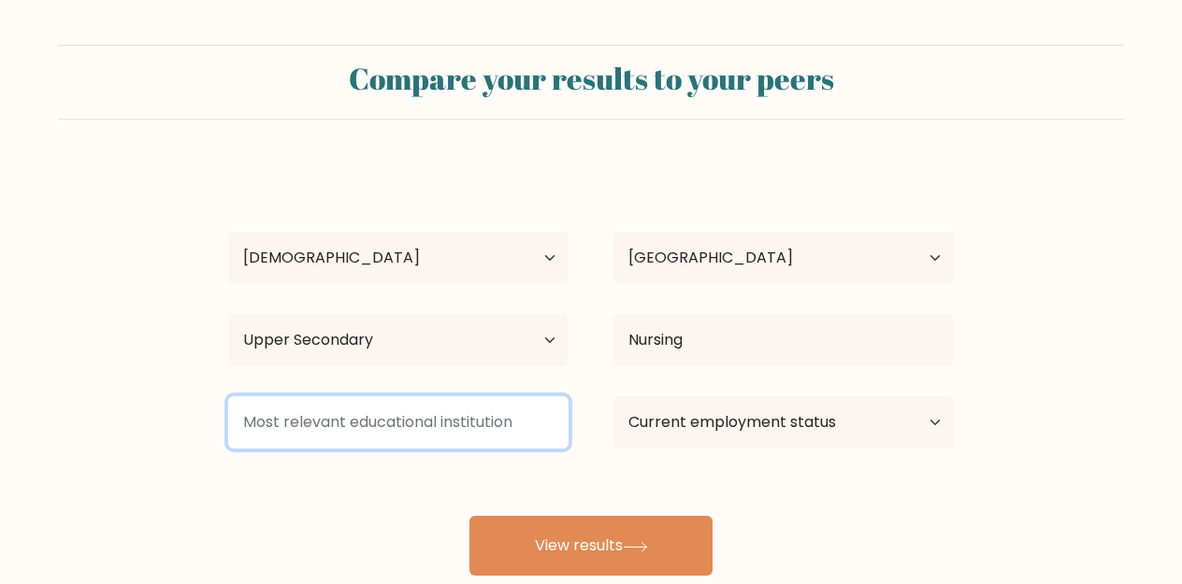
click at [440, 420] on input at bounding box center [398, 422] width 340 height 52
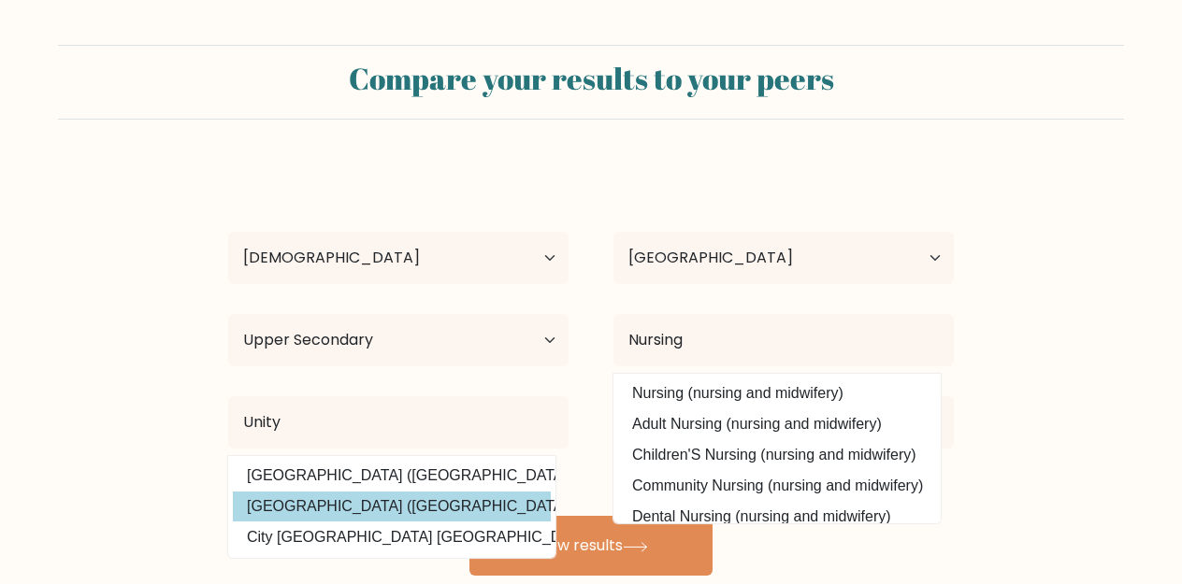
click at [434, 501] on option "[GEOGRAPHIC_DATA] ([GEOGRAPHIC_DATA])" at bounding box center [392, 507] width 318 height 30
type input "[GEOGRAPHIC_DATA]"
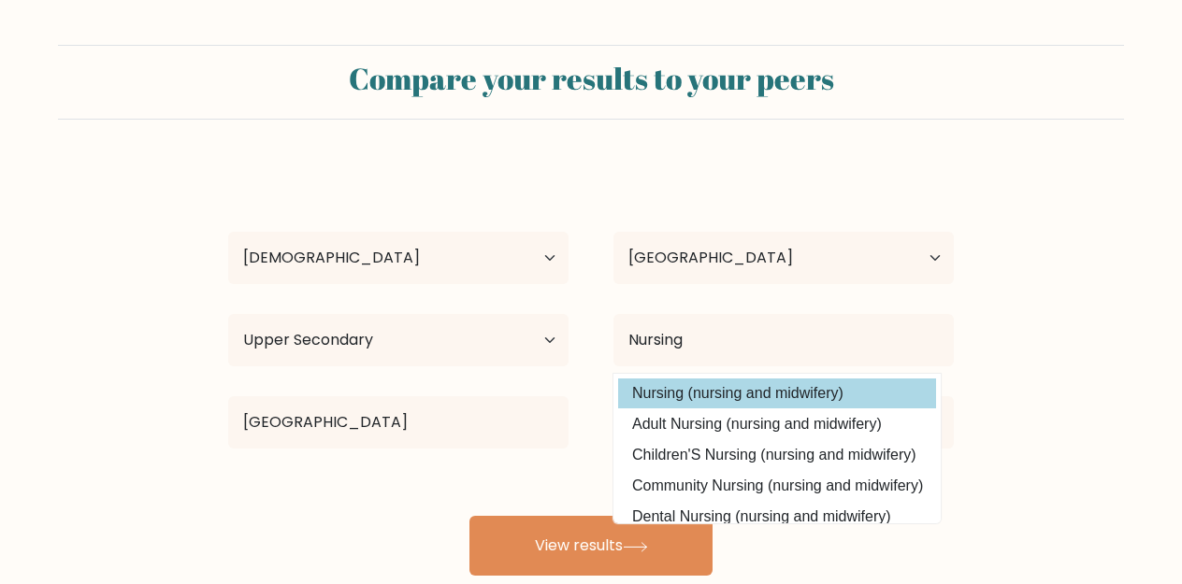
click at [753, 402] on option "Nursing (nursing and midwifery)" at bounding box center [777, 394] width 318 height 30
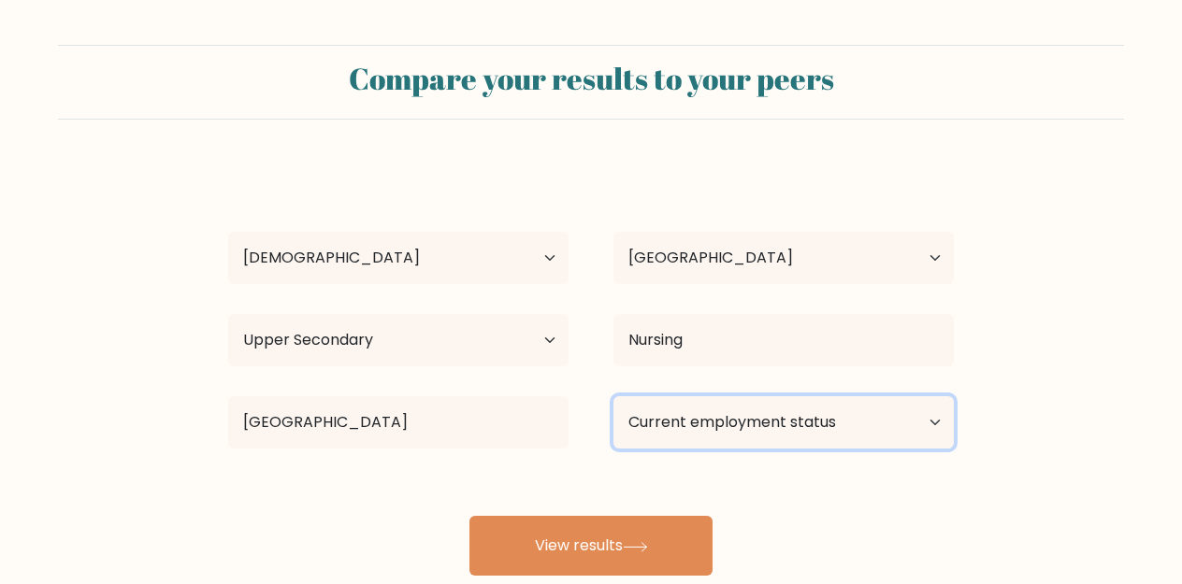
click at [739, 429] on select "Current employment status Employed Student Retired Other / prefer not to answer" at bounding box center [783, 422] width 340 height 52
select select "student"
click at [613, 396] on select "Current employment status Employed Student Retired Other / prefer not to answer" at bounding box center [783, 422] width 340 height 52
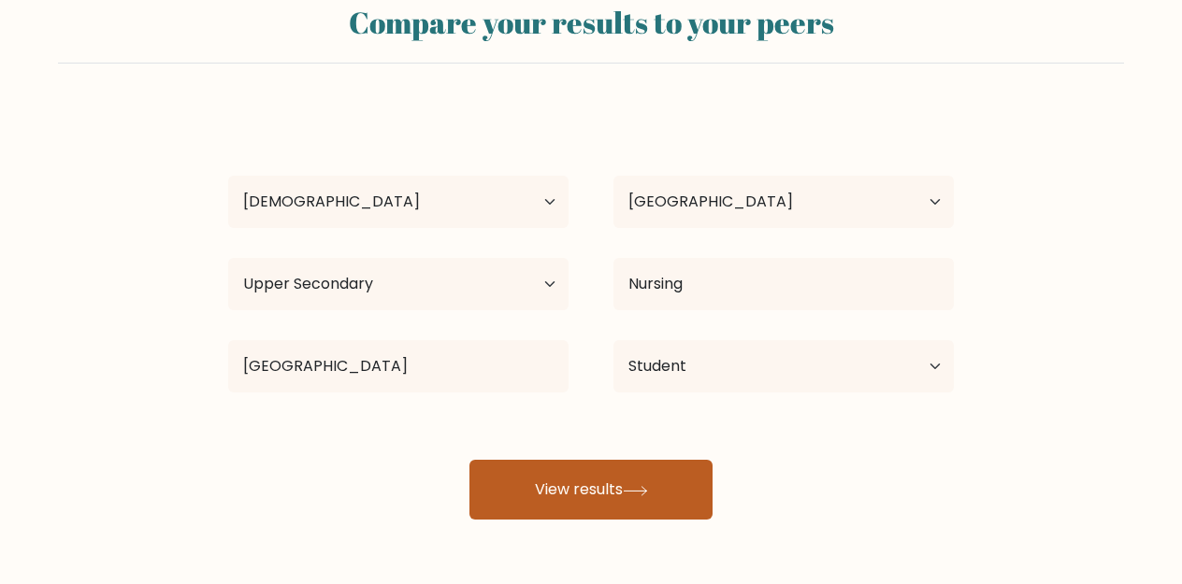
click at [616, 484] on button "View results" at bounding box center [590, 490] width 243 height 60
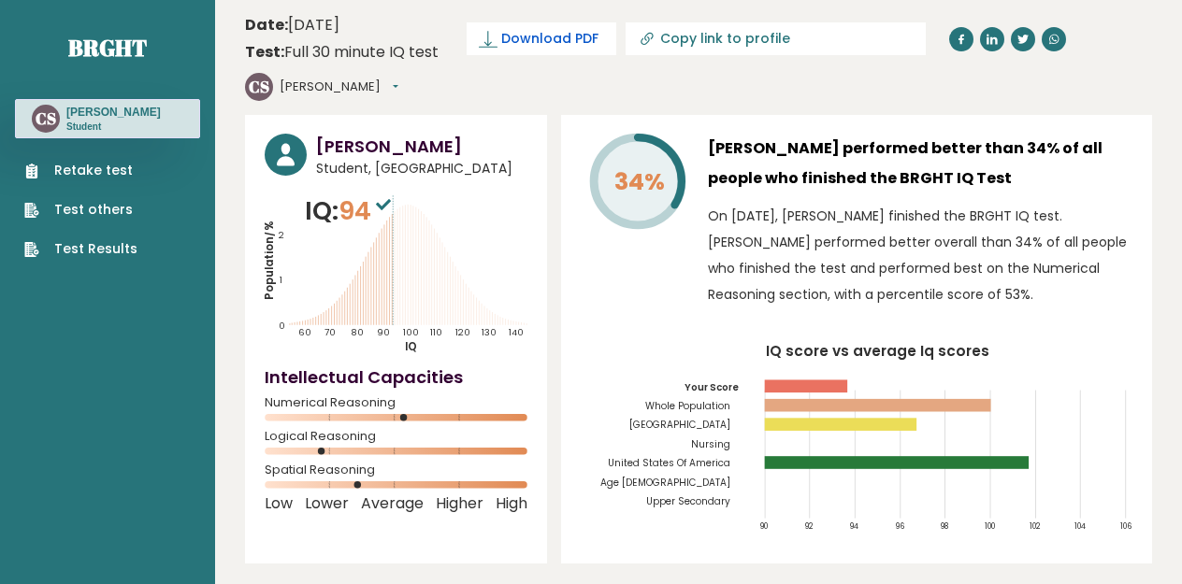
click at [581, 44] on span "Download PDF" at bounding box center [549, 39] width 97 height 20
